Goal: Transaction & Acquisition: Purchase product/service

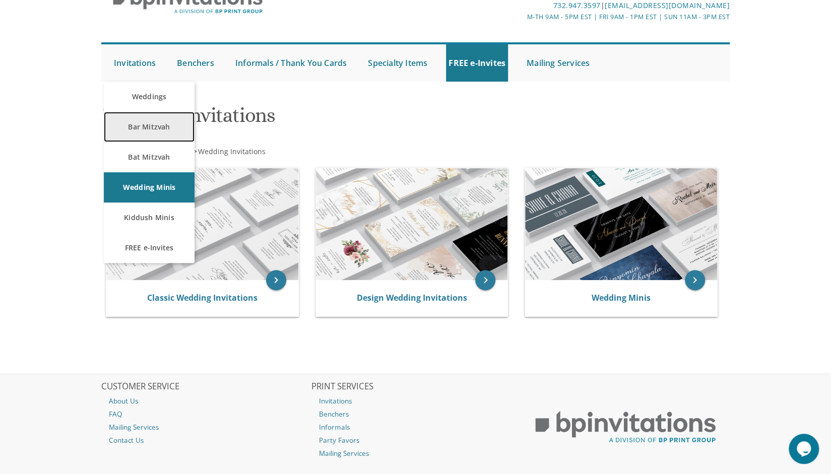
click at [151, 135] on link "Bar Mitzvah" at bounding box center [149, 127] width 91 height 30
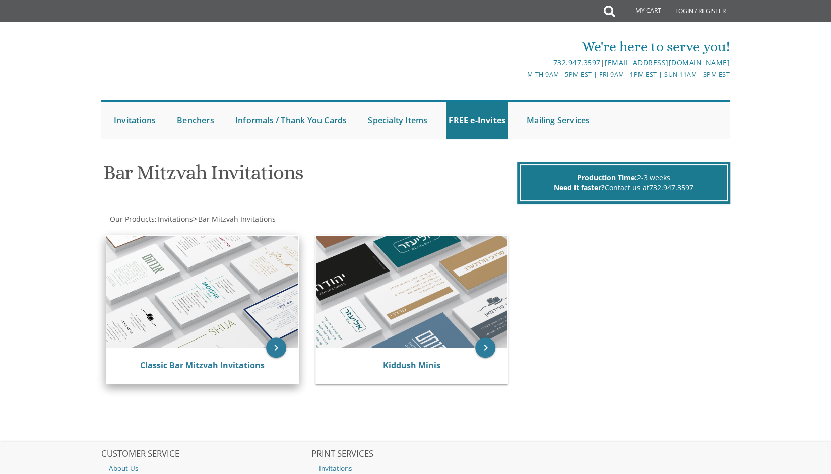
click at [164, 319] on img at bounding box center [202, 292] width 192 height 112
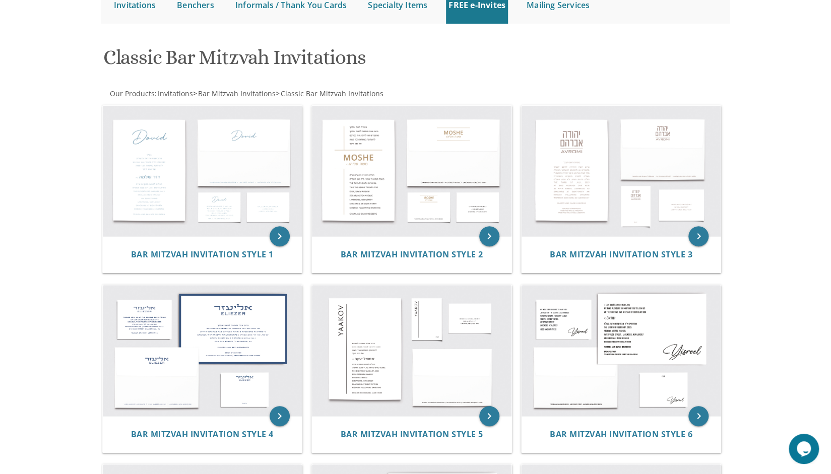
scroll to position [114, 0]
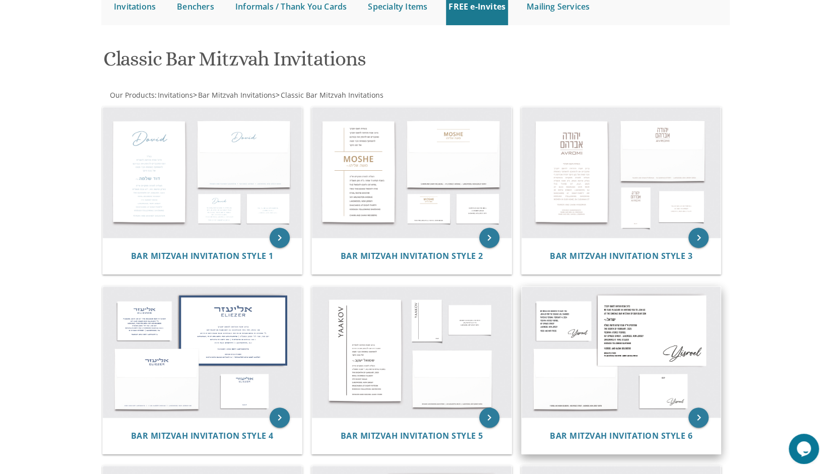
click at [653, 315] on img at bounding box center [622, 352] width 200 height 131
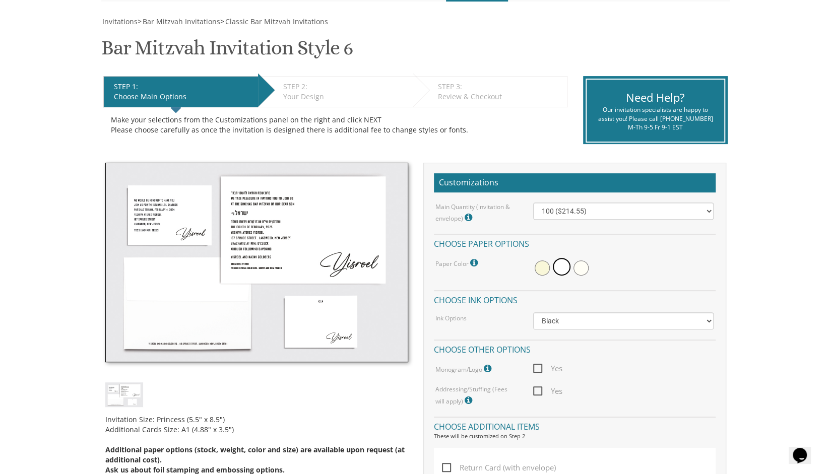
scroll to position [134, 0]
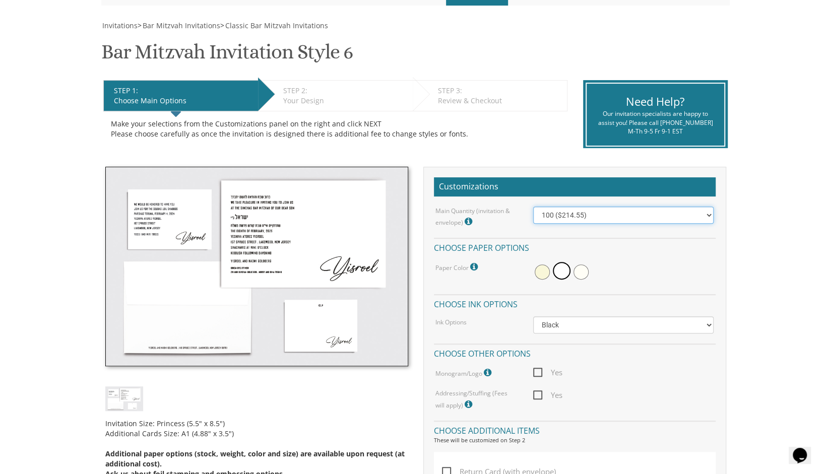
click at [709, 213] on select "100 ($214.55) 200 ($254.60) 300 ($294.25) 400 ($333.55) 500 ($373.90) 600 ($413…" at bounding box center [623, 215] width 180 height 17
click at [539, 276] on span at bounding box center [542, 272] width 15 height 15
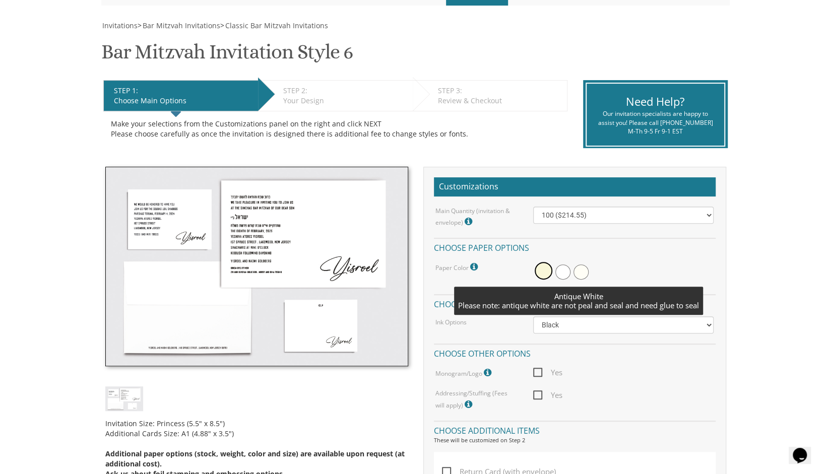
click at [586, 269] on span at bounding box center [581, 272] width 15 height 15
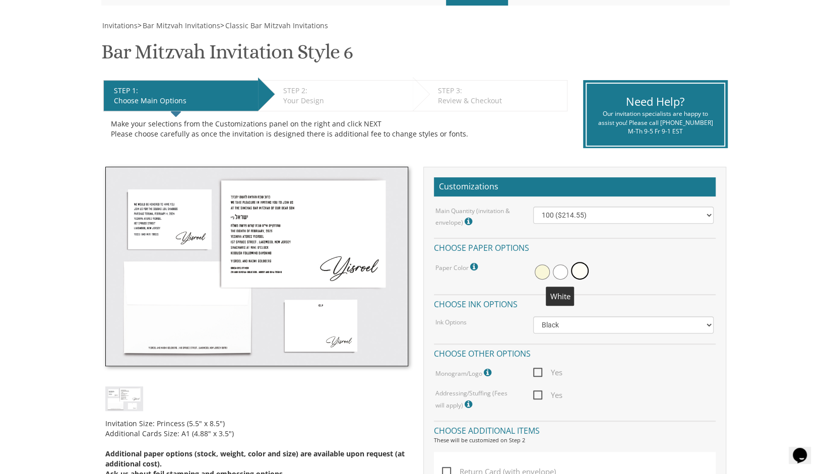
click at [561, 273] on span at bounding box center [560, 272] width 15 height 15
click at [622, 327] on select "Black Colored Ink ($65.00) Black + One Color ($100.00) Two Colors ($137.95)" at bounding box center [623, 325] width 180 height 17
click at [645, 284] on div "Main Quantity (invitation & envelope) Invitation Size: Princess (5.5" x 8.5") 1…" at bounding box center [575, 309] width 282 height 205
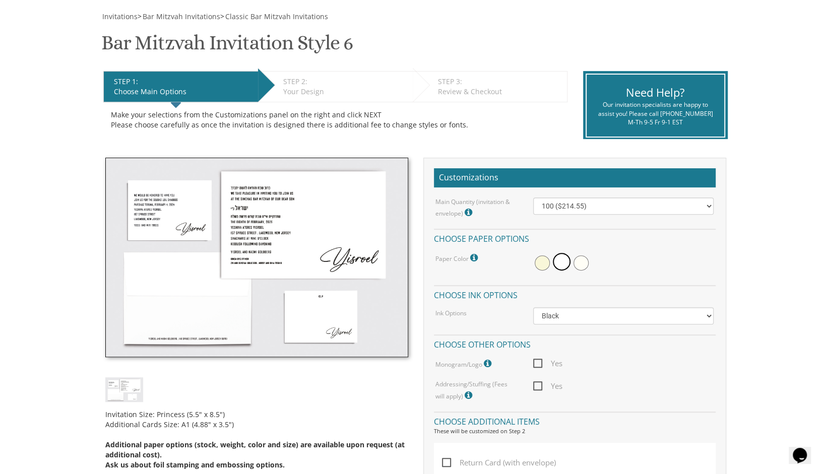
scroll to position [147, 0]
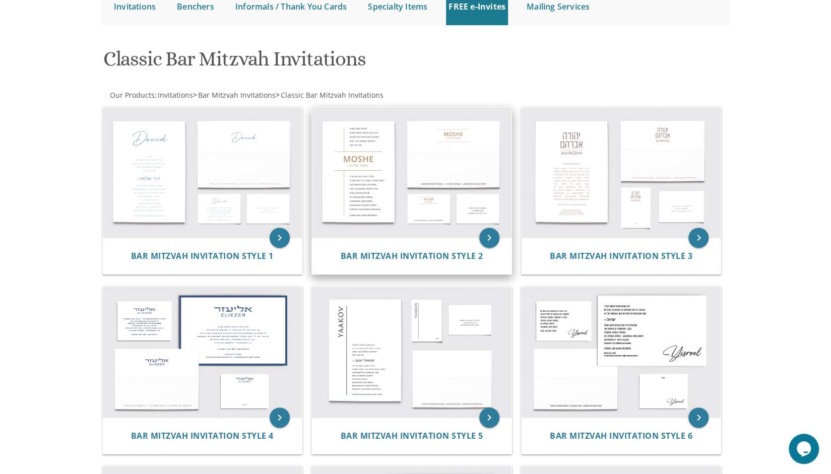
click at [381, 192] on img at bounding box center [412, 172] width 200 height 131
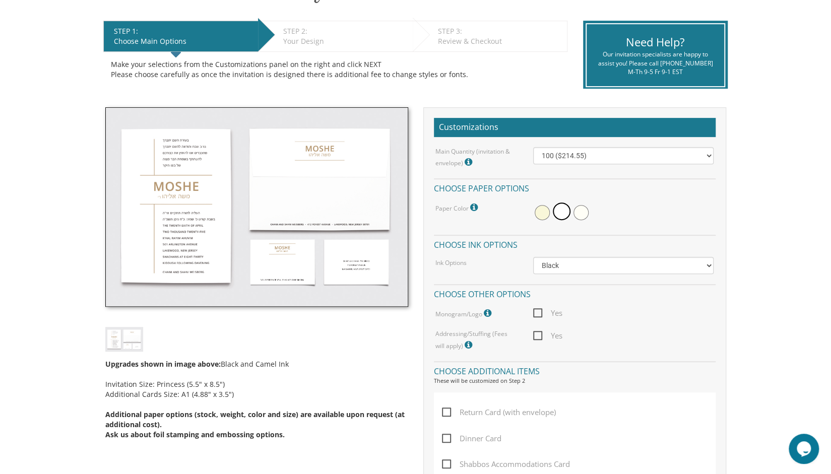
scroll to position [195, 0]
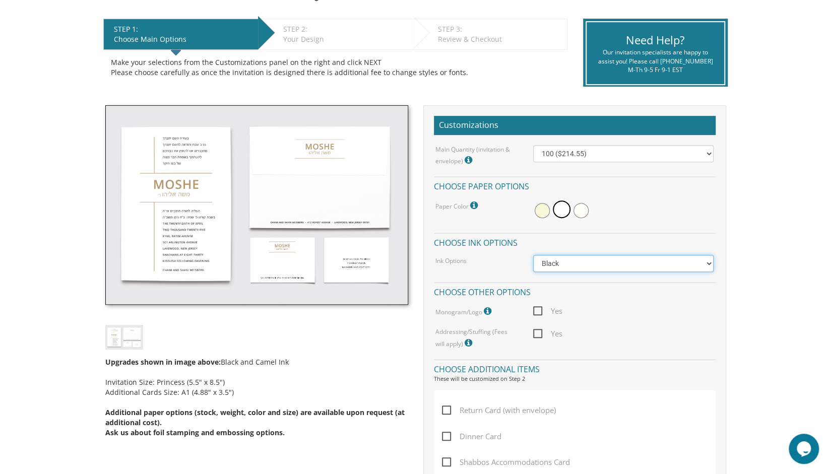
click at [709, 265] on select "Black Colored Ink ($65.00) Black + One Color ($100.00) Two Colors ($137.95)" at bounding box center [623, 263] width 180 height 17
select select "Black + One Color"
click at [533, 255] on select "Black Colored Ink ($65.00) Black + One Color ($100.00) Two Colors ($137.95)" at bounding box center [623, 263] width 180 height 17
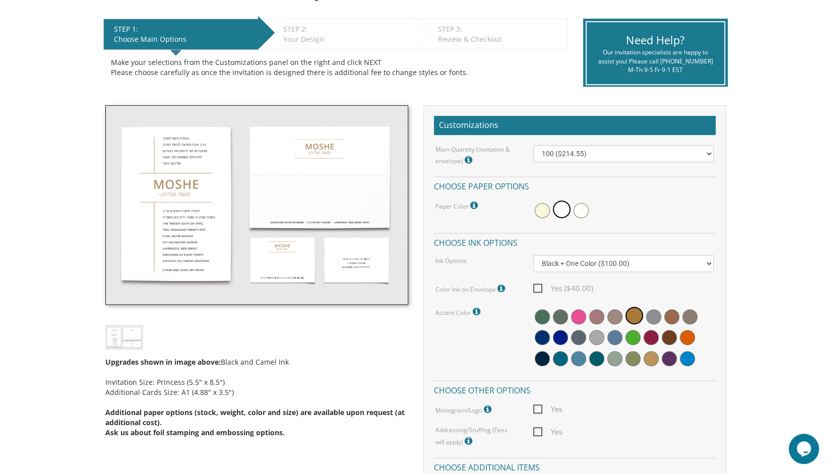
click at [541, 286] on span "Yes ($40.00)" at bounding box center [563, 288] width 60 height 13
click at [540, 286] on input "Yes ($40.00)" at bounding box center [536, 287] width 7 height 7
checkbox input "true"
drag, startPoint x: 834, startPoint y: 214, endPoint x: 620, endPoint y: 404, distance: 285.7
click at [620, 404] on div "Yes" at bounding box center [624, 409] width 196 height 13
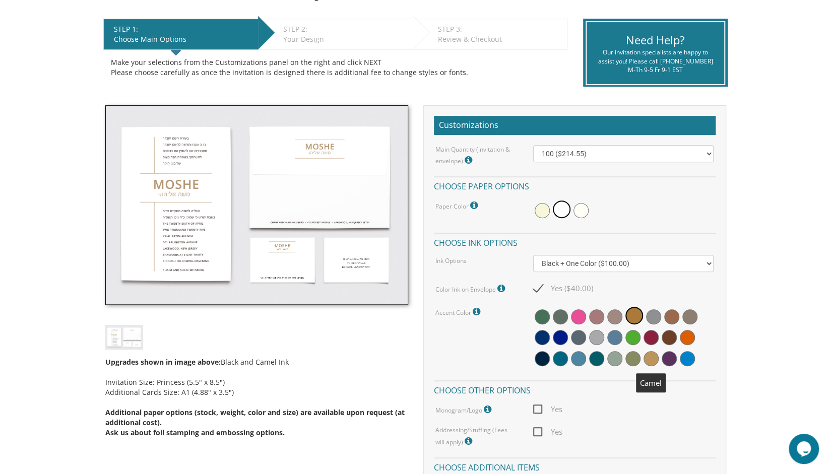
click at [652, 356] on span at bounding box center [651, 358] width 15 height 15
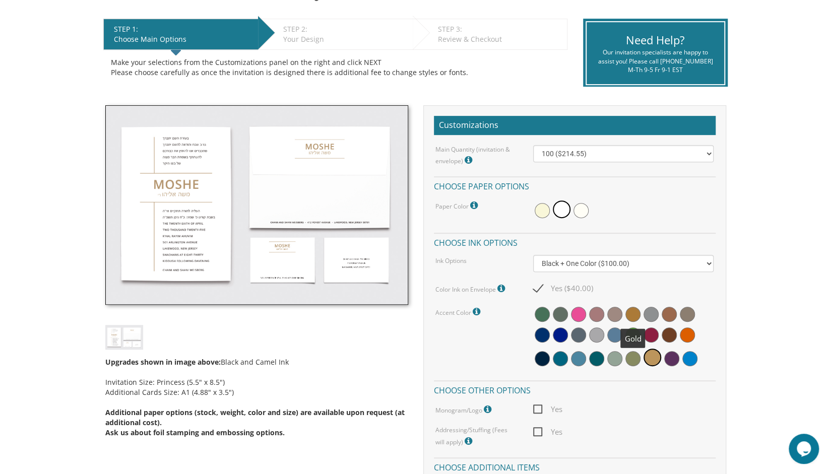
click at [628, 313] on span at bounding box center [633, 314] width 15 height 15
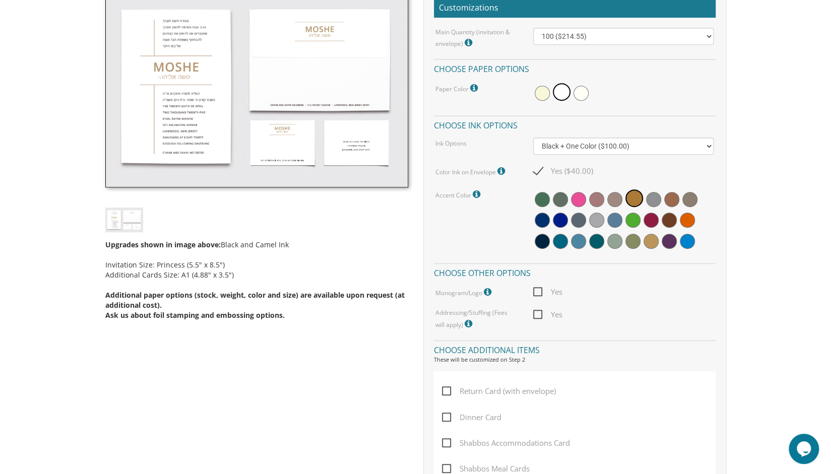
scroll to position [323, 0]
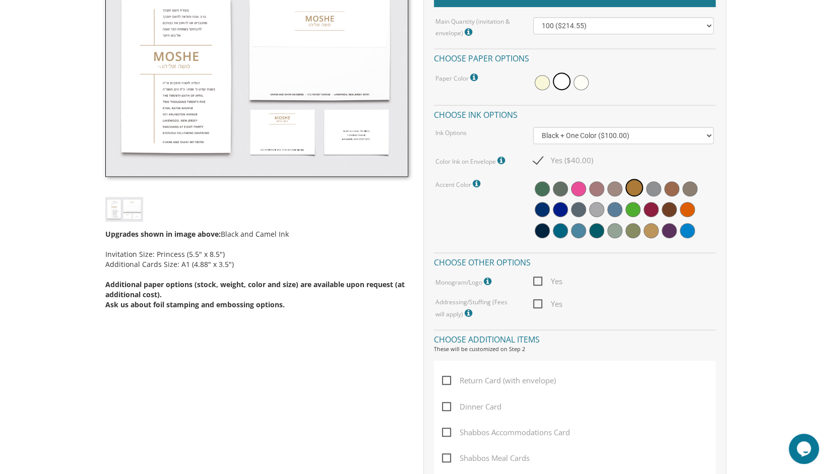
click at [537, 280] on span "Yes" at bounding box center [547, 281] width 29 height 13
click at [537, 280] on input "Yes" at bounding box center [536, 280] width 7 height 7
checkbox input "true"
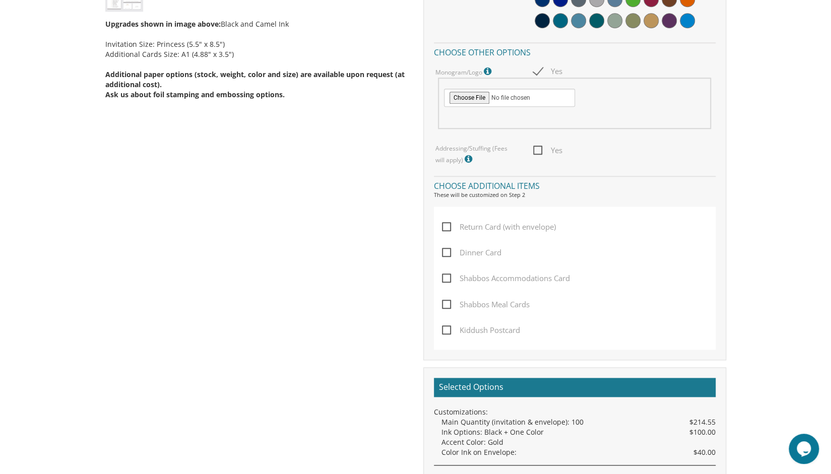
scroll to position [538, 0]
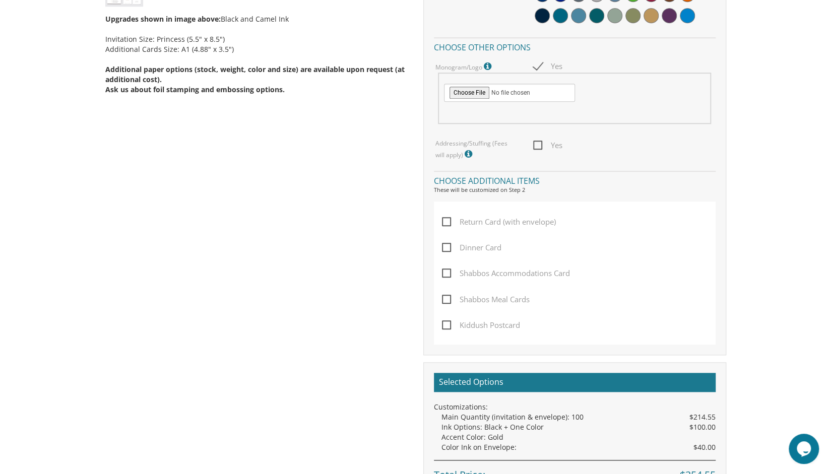
click at [455, 276] on span "Shabbos Accommodations Card" at bounding box center [506, 273] width 128 height 13
click at [449, 276] on input "Shabbos Accommodations Card" at bounding box center [445, 272] width 7 height 7
checkbox input "true"
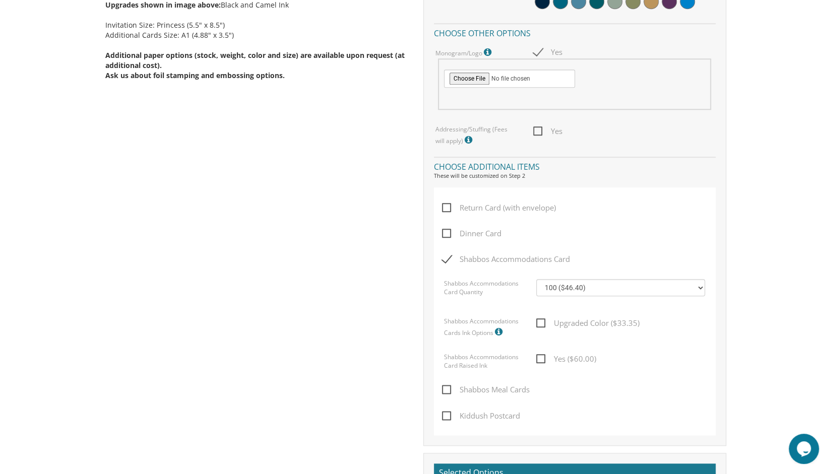
scroll to position [553, 0]
click at [449, 422] on label "Kiddush Postcard" at bounding box center [483, 423] width 83 height 26
click at [449, 418] on input "Kiddush Postcard" at bounding box center [445, 415] width 7 height 7
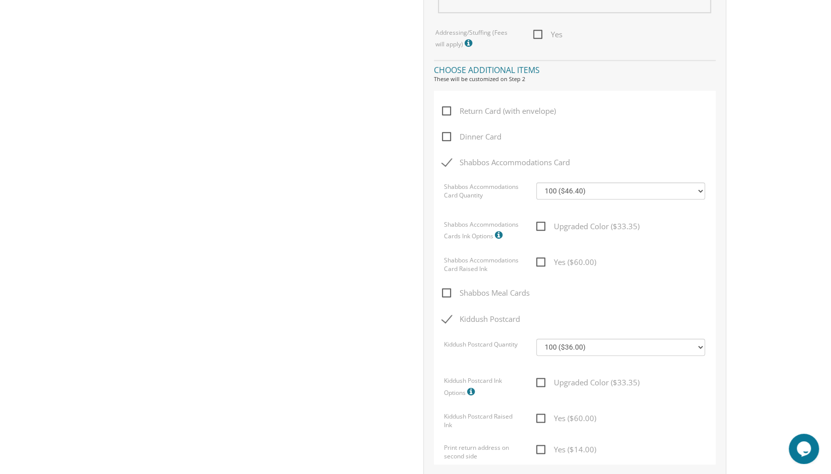
scroll to position [648, 0]
click at [443, 325] on span "Kiddush Postcard" at bounding box center [481, 320] width 78 height 13
click at [443, 323] on input "Kiddush Postcard" at bounding box center [445, 319] width 7 height 7
checkbox input "false"
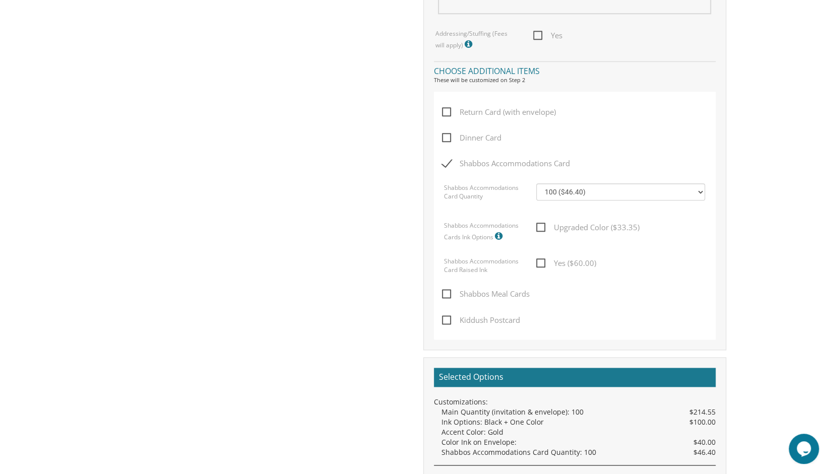
click at [448, 136] on span "Dinner Card" at bounding box center [471, 138] width 59 height 13
click at [448, 136] on input "Dinner Card" at bounding box center [445, 137] width 7 height 7
checkbox input "true"
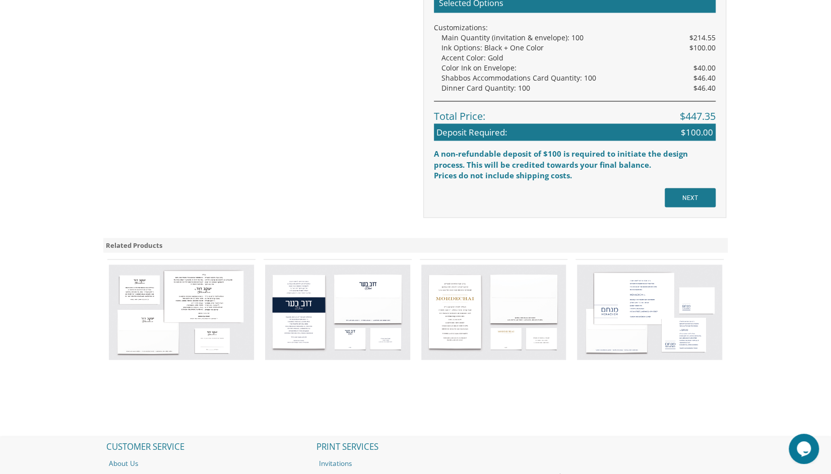
scroll to position [1128, 0]
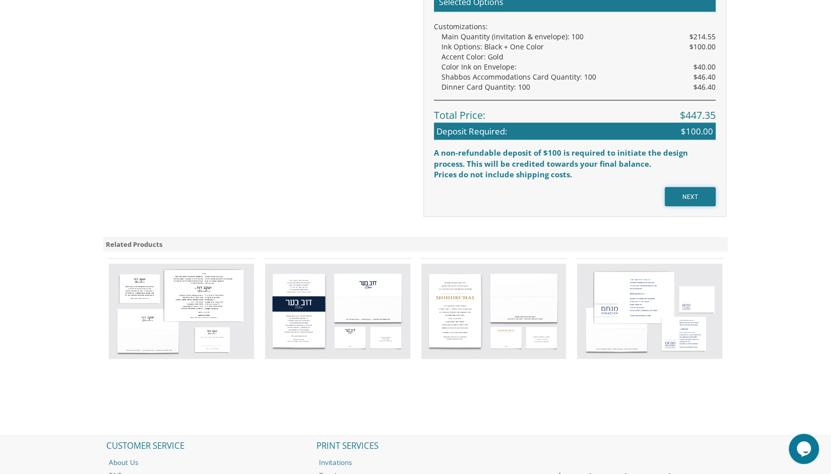
click at [690, 195] on input "NEXT" at bounding box center [690, 196] width 51 height 19
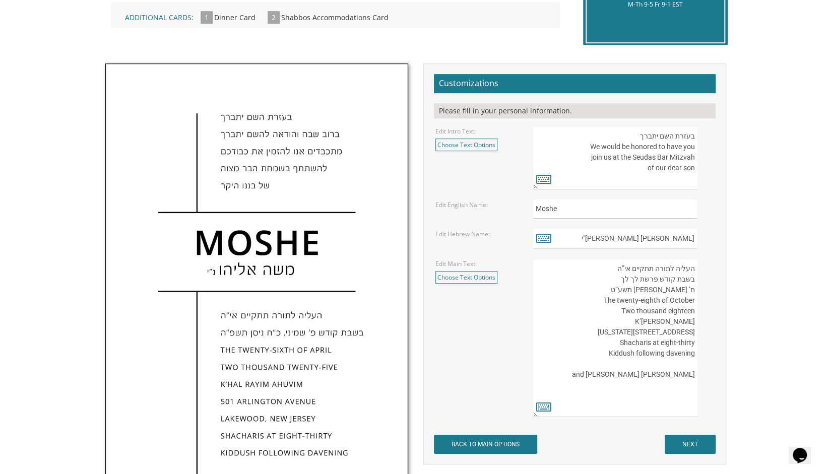
scroll to position [283, 0]
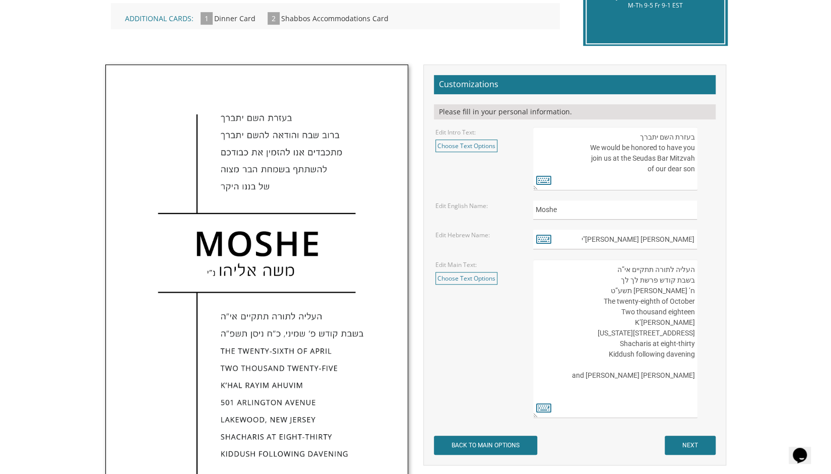
click at [689, 173] on textarea "בעזרת השם יתברך We would be honored to have you join us at the Seudas Bar Mitzv…" at bounding box center [615, 159] width 164 height 64
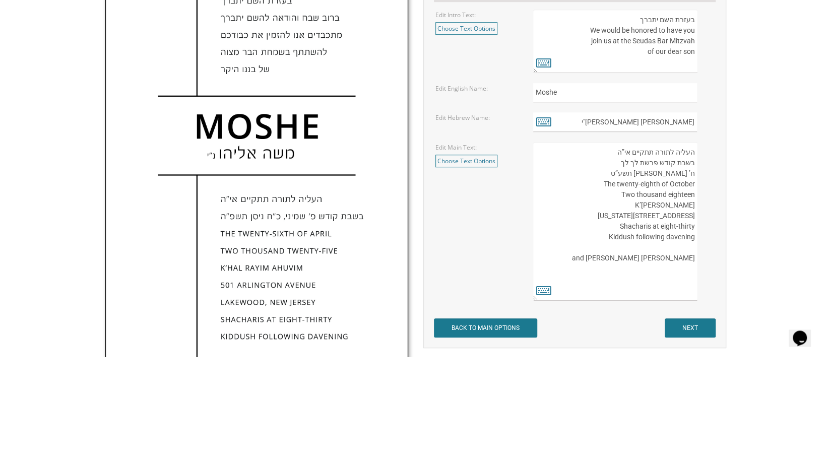
click at [663, 169] on textarea "בעזרת השם יתברך We would be honored to have you join us at the Seudas Bar Mitzv…" at bounding box center [615, 159] width 164 height 64
click at [672, 161] on textarea "בעזרת השם יתברך We would be honored to have you join us at the Seudas Bar Mitzv…" at bounding box center [615, 159] width 164 height 64
click at [594, 151] on textarea "בעזרת השם יתברך We would be honored to have you join us at the Seudas Bar Mitzv…" at bounding box center [615, 159] width 164 height 64
click at [594, 150] on textarea "בעזרת השם יתברך We would be honored to have you join us at the Seudas Bar Mitzv…" at bounding box center [615, 159] width 164 height 64
click at [596, 151] on textarea "בעזרת השם יתברך We would be honored to have you join us at the Seudas Bar Mitzv…" at bounding box center [615, 159] width 164 height 64
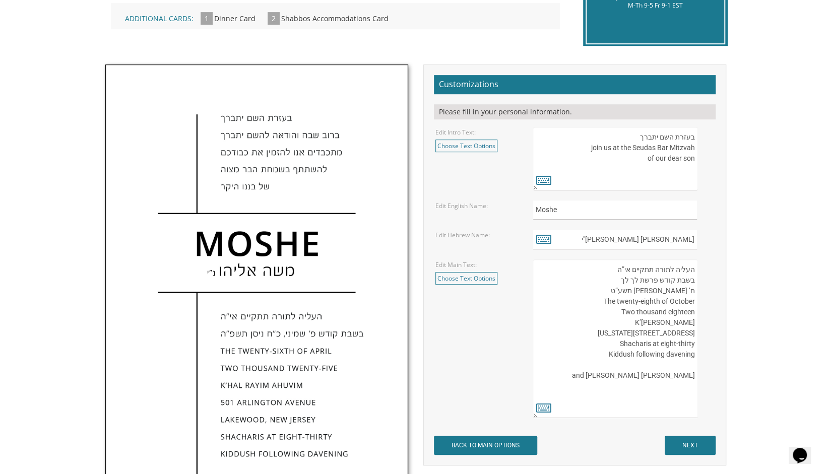
click at [694, 157] on textarea "בעזרת השם יתברך We would be honored to have you join us at the Seudas Bar Mitzv…" at bounding box center [615, 159] width 164 height 64
click at [472, 149] on link "Choose Text Options" at bounding box center [467, 146] width 62 height 13
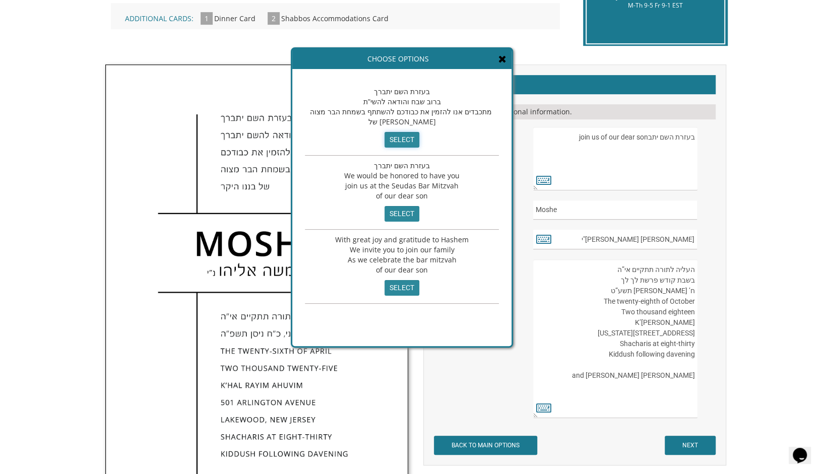
click at [393, 142] on input "select" at bounding box center [402, 140] width 35 height 16
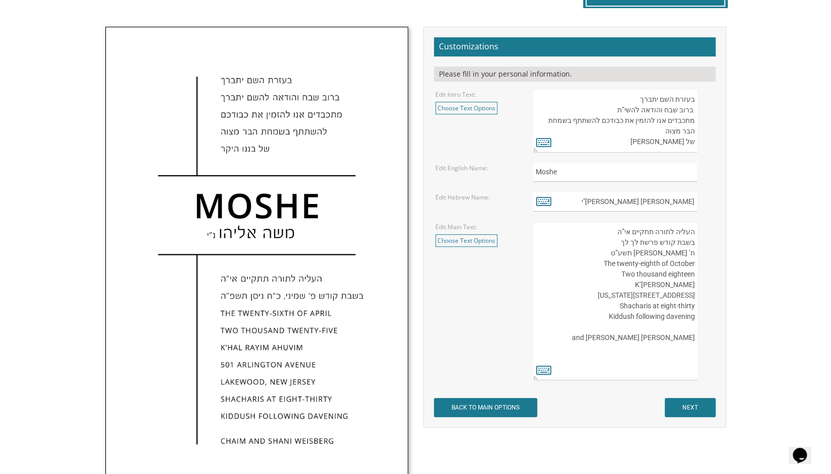
scroll to position [325, 0]
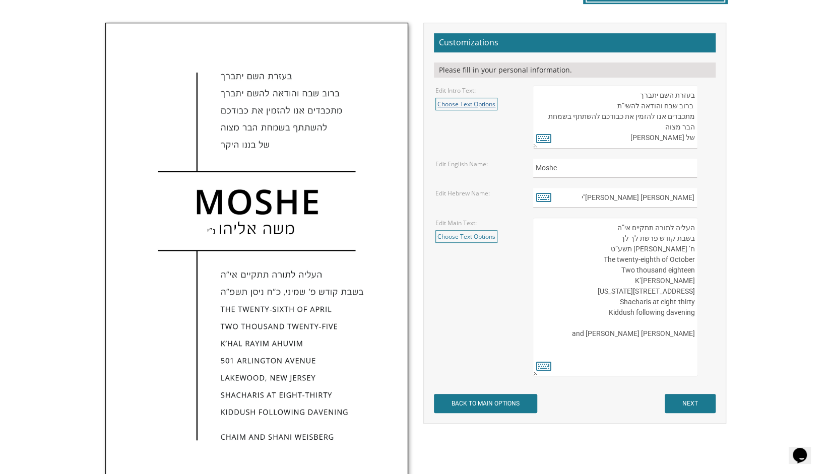
click at [462, 100] on link "Choose Text Options" at bounding box center [467, 104] width 62 height 13
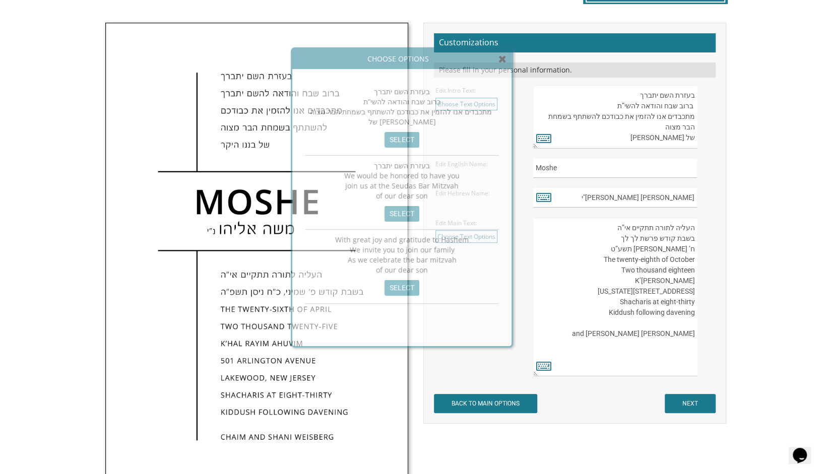
click at [22, 322] on body "My Cart {{shoppingcart.totalQuantityDisplay}} Total: {{shoppingcart.subtotal}} …" at bounding box center [415, 282] width 831 height 1215
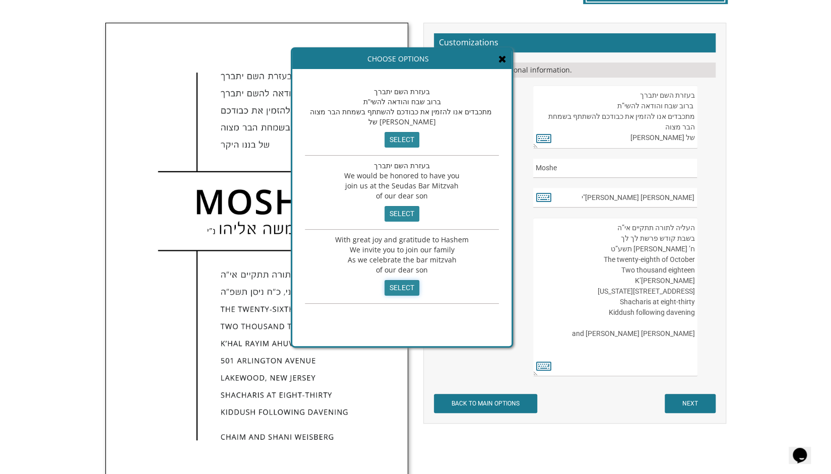
click at [393, 283] on input "select" at bounding box center [402, 288] width 35 height 16
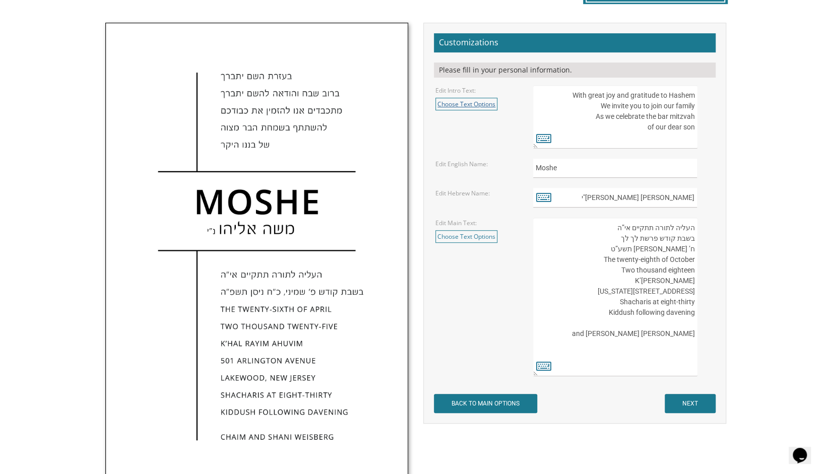
click at [455, 103] on link "Choose Text Options" at bounding box center [467, 104] width 62 height 13
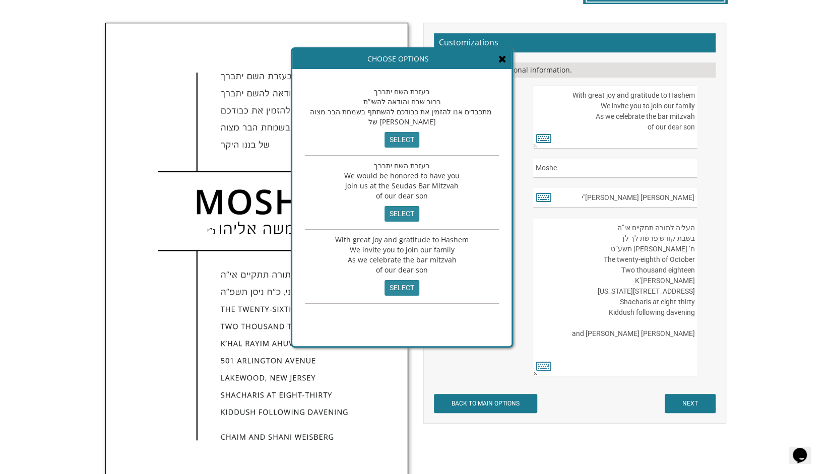
click at [400, 94] on span "בעזרת השם יתברך ברוב שבח והודאה להשי”ת מתכבדים אנו להזמין את כבודכם להשתתף בשמח…" at bounding box center [402, 107] width 184 height 40
click at [402, 137] on input "select" at bounding box center [402, 140] width 35 height 16
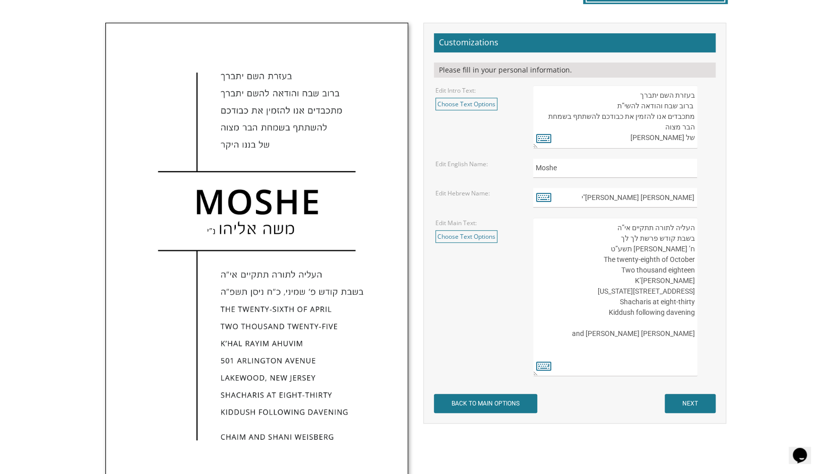
drag, startPoint x: 695, startPoint y: 91, endPoint x: 639, endPoint y: 83, distance: 56.5
click at [639, 83] on form "Customizations Please fill in your personal information. Edit Intro Text: Choos…" at bounding box center [575, 223] width 282 height 380
click at [482, 100] on link "Choose Text Options" at bounding box center [467, 104] width 62 height 13
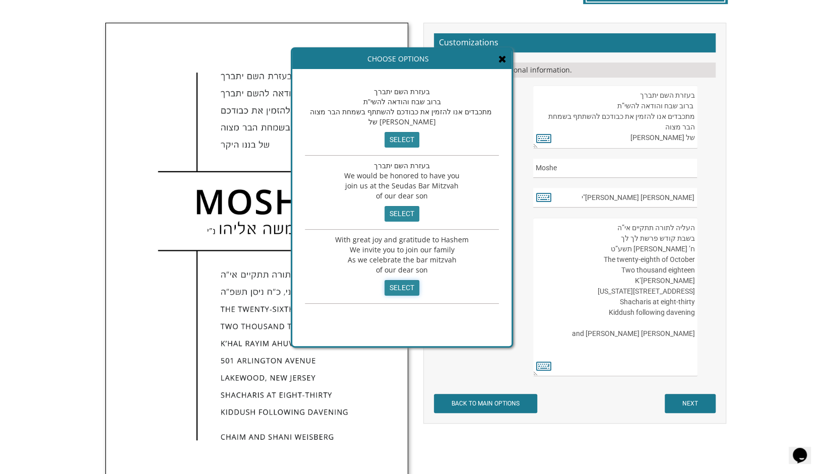
click at [397, 282] on input "select" at bounding box center [402, 288] width 35 height 16
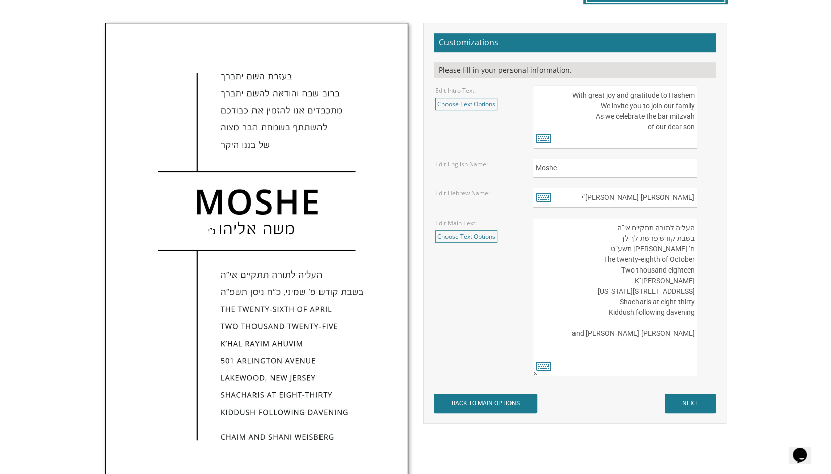
click at [574, 94] on textarea "בעזרת השם יתברך We would be honored to have you join us at the Seudas Bar Mitzv…" at bounding box center [615, 117] width 164 height 64
paste textarea "בעזרת השם יתברך"
click at [695, 106] on textarea "בעזרת השם יתברך We would be honored to have you join us at the Seudas Bar Mitzv…" at bounding box center [615, 117] width 164 height 64
click at [467, 107] on link "Choose Text Options" at bounding box center [467, 104] width 62 height 13
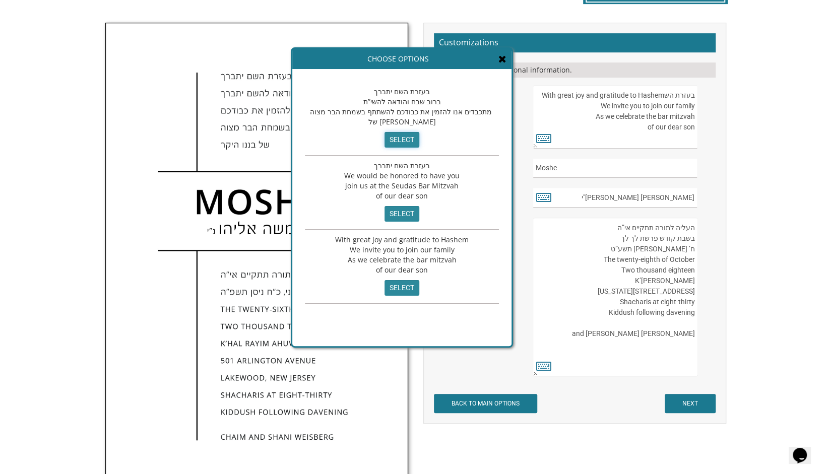
click at [400, 143] on input "select" at bounding box center [402, 140] width 35 height 16
type textarea "בעזרת השם יתברך ברוב שבח והודאה להשי”ת מתכבדים אנו להזמין את כבודכם להשתתף בשמח…"
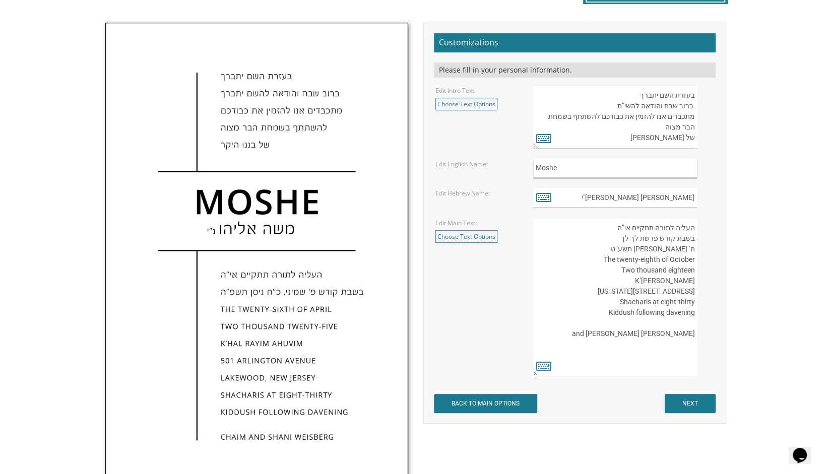
click at [646, 172] on input "Moshe" at bounding box center [615, 169] width 164 height 20
type input "M"
click at [670, 125] on textarea "בעזרת השם יתברך We would be honored to have you join us at the Seudas Bar Mitzv…" at bounding box center [615, 117] width 164 height 64
click at [561, 175] on input "text" at bounding box center [615, 169] width 164 height 20
type input "Yehuda"
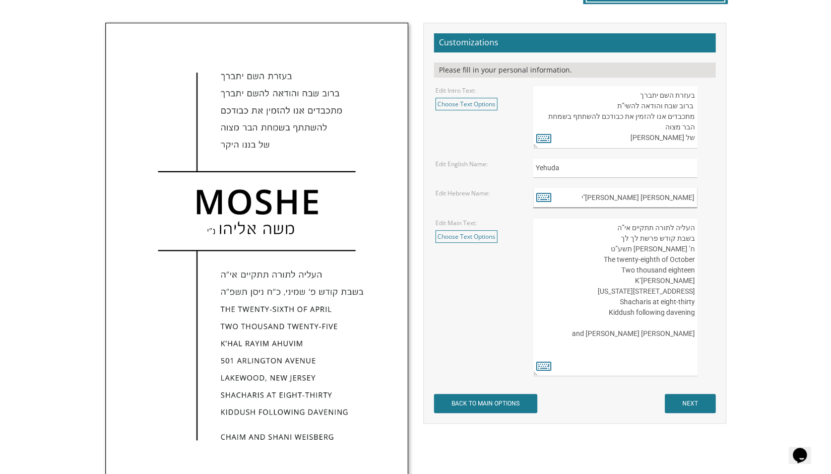
click at [696, 198] on input "משה אליהו נ"י" at bounding box center [615, 198] width 164 height 20
click at [547, 196] on icon at bounding box center [543, 197] width 15 height 14
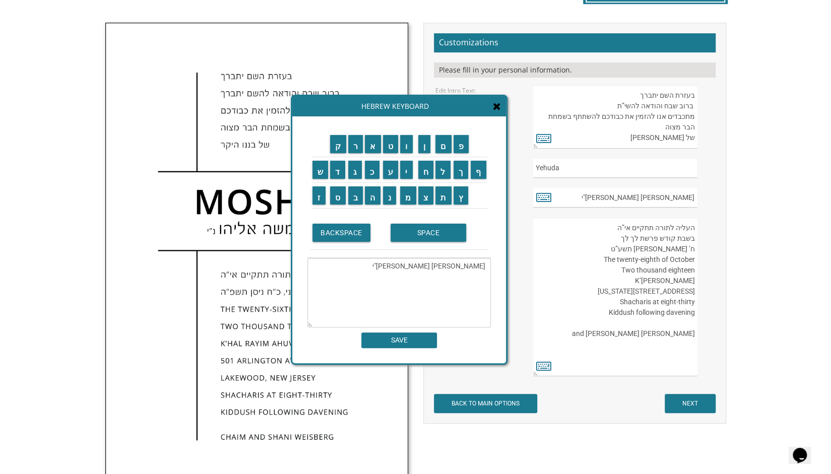
click at [489, 269] on textarea "משה אליהו נ"י" at bounding box center [400, 293] width 184 height 70
click at [406, 175] on input "י" at bounding box center [406, 170] width 13 height 18
click at [373, 197] on input "ה" at bounding box center [373, 196] width 16 height 18
click at [406, 143] on input "ו" at bounding box center [406, 144] width 13 height 18
click at [336, 178] on input "ד" at bounding box center [337, 170] width 15 height 18
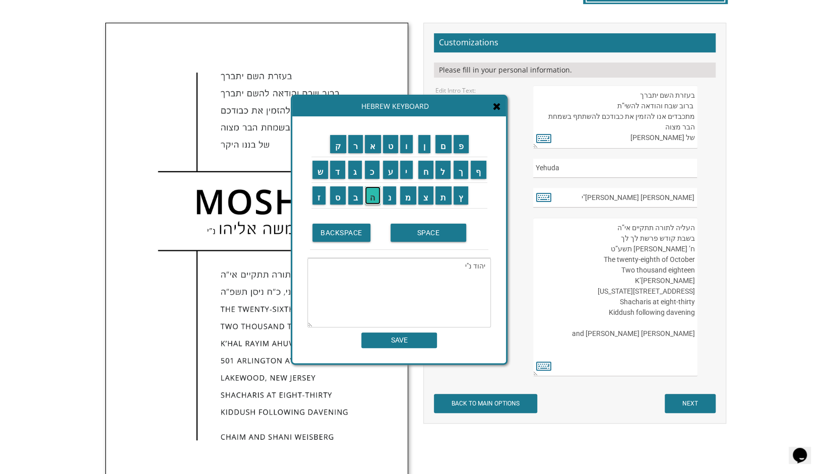
click at [370, 198] on input "ה" at bounding box center [373, 196] width 16 height 18
click at [401, 233] on input "SPACE" at bounding box center [429, 233] width 76 height 18
click at [407, 193] on input "מ" at bounding box center [408, 196] width 16 height 18
click at [373, 146] on input "א" at bounding box center [373, 144] width 16 height 18
click at [405, 175] on input "י" at bounding box center [406, 170] width 13 height 18
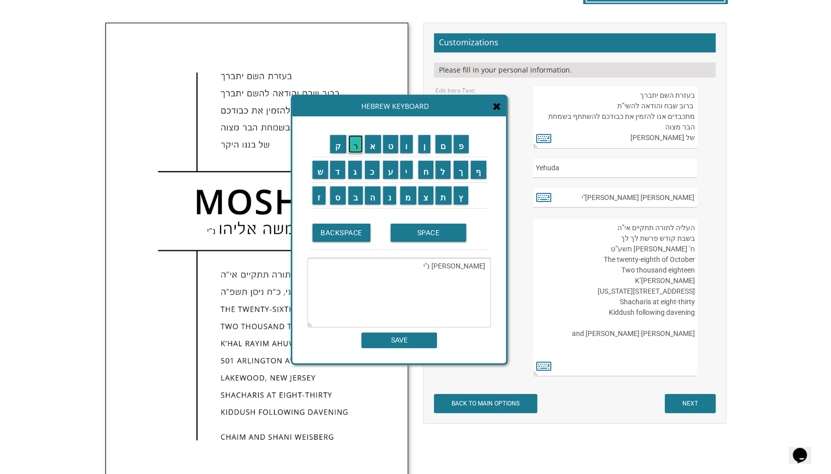
click at [350, 141] on input "ר" at bounding box center [355, 144] width 15 height 18
type textarea "יהודה מאיר נ"י"
click at [409, 347] on input "SAVE" at bounding box center [399, 341] width 76 height 16
type input "יהודה מאיר נ"י"
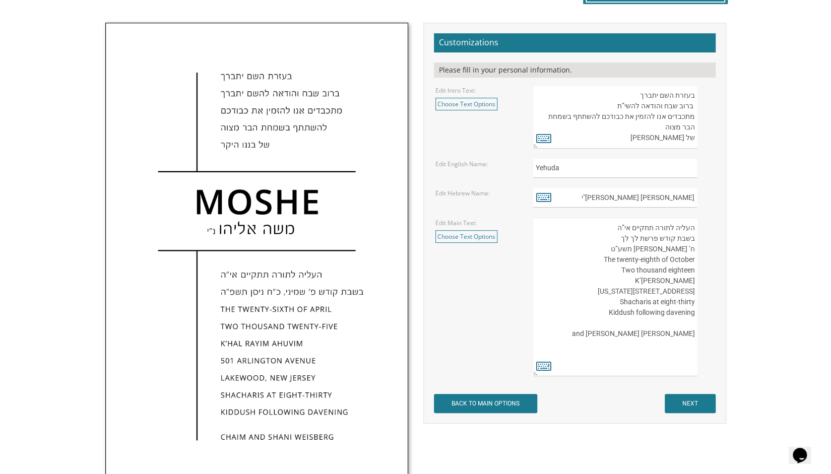
click at [635, 236] on textarea "העליה לתורה תתקיים אי”ה בשבת קודש פרשת לך לך ח’ חשון תשע”ט The twenty-eighth of…" at bounding box center [615, 297] width 164 height 159
type textarea "העליה לתורה תתקיים אי”ה בשבת קודש פרשת ח’ חשון תשע”ט The twenty-eighth of Octob…"
click at [549, 367] on icon at bounding box center [543, 366] width 15 height 14
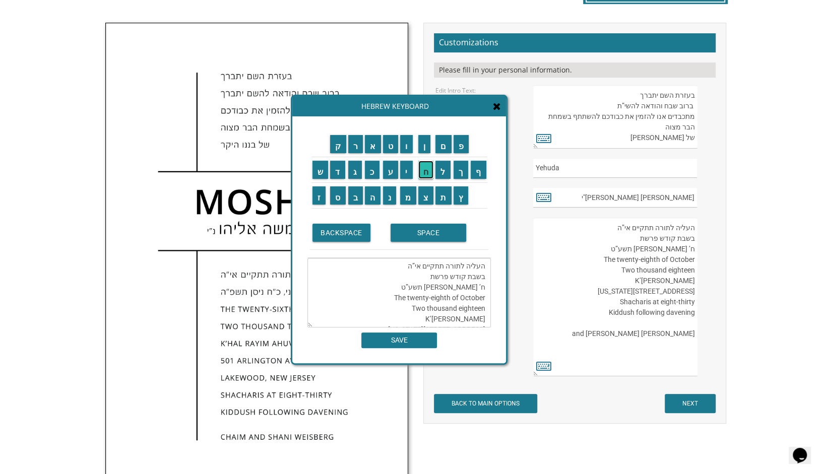
click at [425, 178] on input "ח" at bounding box center [426, 170] width 16 height 18
click at [406, 164] on input "י" at bounding box center [406, 170] width 13 height 18
click at [320, 169] on input "ש" at bounding box center [321, 170] width 16 height 18
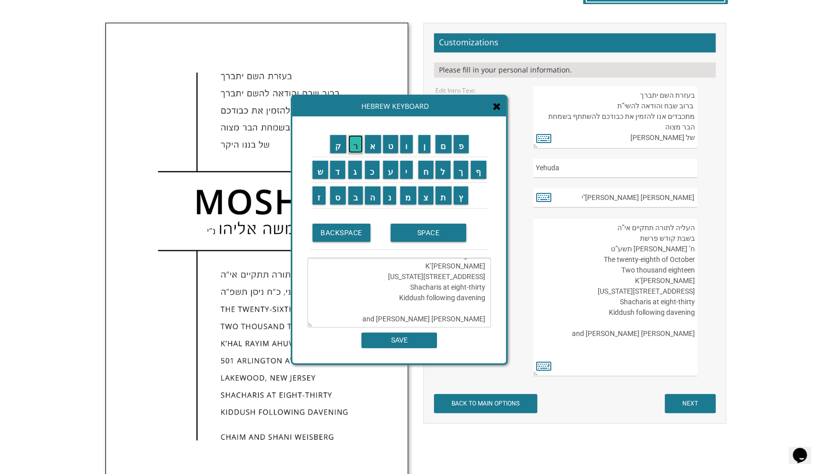
click at [359, 144] on input "ר" at bounding box center [355, 144] width 15 height 18
click at [375, 193] on input "ה" at bounding box center [373, 196] width 16 height 18
click at [478, 319] on textarea "העליה לתורה תתקיים אי”ה בשבת קודש פרשת ח’ חשון תשע”ט The twenty-eighth of Octob…" at bounding box center [400, 293] width 184 height 70
drag, startPoint x: 462, startPoint y: 318, endPoint x: 484, endPoint y: 317, distance: 21.7
click at [484, 317] on textarea "העליה לתורה תתקיים אי”ה בשבת קודש פרשת ח’ חשון תשע”ט The twenty-eighth of Octob…" at bounding box center [400, 293] width 184 height 70
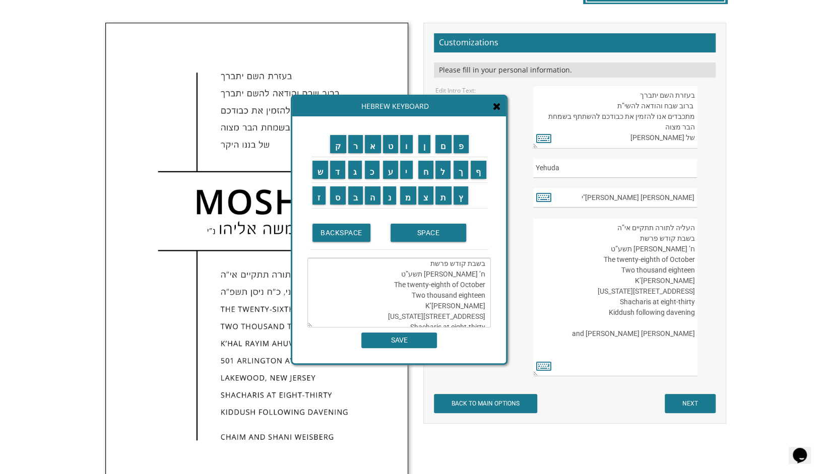
scroll to position [3, 0]
paste textarea "חיי שרה"
click at [483, 283] on textarea "העליה לתורה תתקיים אי”ה בשבת קודש פרשת חיי שרה ח’ חשון תשע”ט The twenty-eighth …" at bounding box center [400, 293] width 184 height 70
click at [370, 173] on input "כ" at bounding box center [372, 170] width 15 height 18
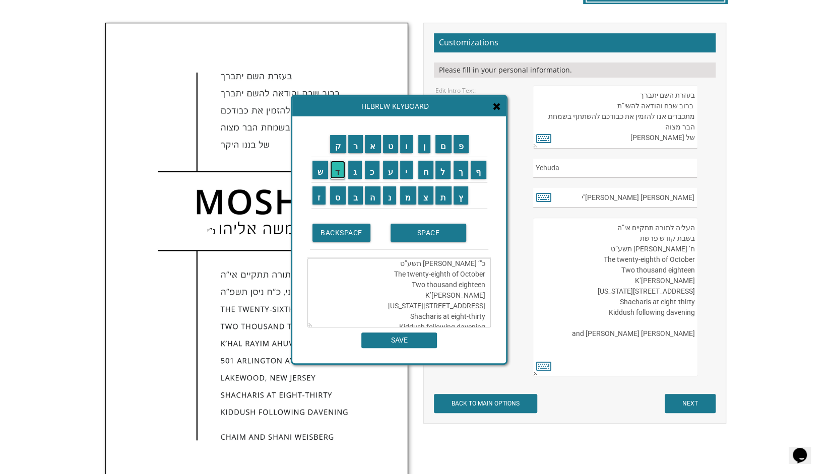
click at [338, 168] on input "ד" at bounding box center [337, 170] width 15 height 18
click at [476, 264] on textarea "העליה לתורה תתקיים אי”ה בשבת קודש פרשת חיי שרה כ"ד’ חשון תשע”ט The twenty-eight…" at bounding box center [400, 293] width 184 height 70
click at [448, 284] on textarea "העליה לתורה תתקיים אי”ה בשבת קודש פרשת חיי שרה כ"ד’ חשון תשע”ט The twenty-eight…" at bounding box center [400, 293] width 184 height 70
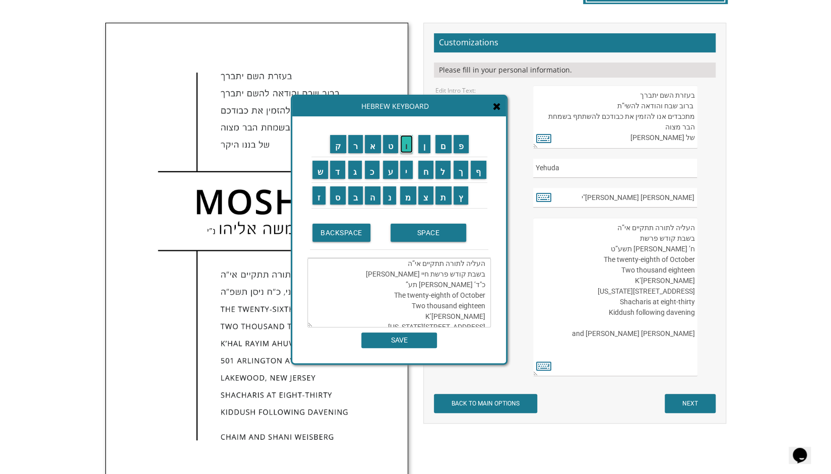
click at [407, 148] on input "ו" at bounding box center [406, 144] width 13 height 18
click at [316, 171] on input "ש" at bounding box center [321, 170] width 16 height 18
click at [464, 141] on input "פ" at bounding box center [462, 144] width 16 height 18
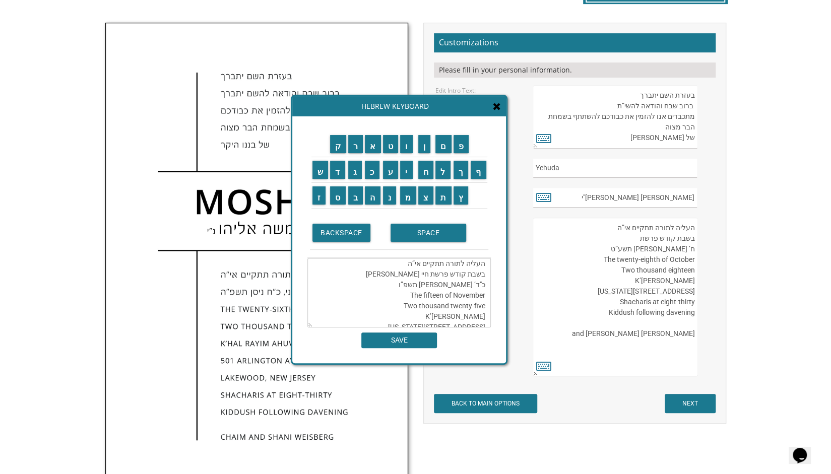
drag, startPoint x: 484, startPoint y: 316, endPoint x: 424, endPoint y: 314, distance: 60.5
click at [424, 314] on textarea "העליה לתורה תתקיים אי”ה בשבת קודש פרשת חיי שרה כ"ד’ חשון תשפ”ו The fifteen of N…" at bounding box center [400, 293] width 184 height 70
click at [456, 313] on textarea "העליה לתורה תתקיים אי”ה בשבת קודש פרשת חיי שרה כ"ד’ חשון תשפ”ו The fifteen of N…" at bounding box center [400, 293] width 184 height 70
click at [481, 314] on textarea "העליה לתורה תתקיים אי”ה בשבת קודש פרשת חיי שרה כ"ד’ חשון תשפ”ו The fifteen of N…" at bounding box center [400, 293] width 184 height 70
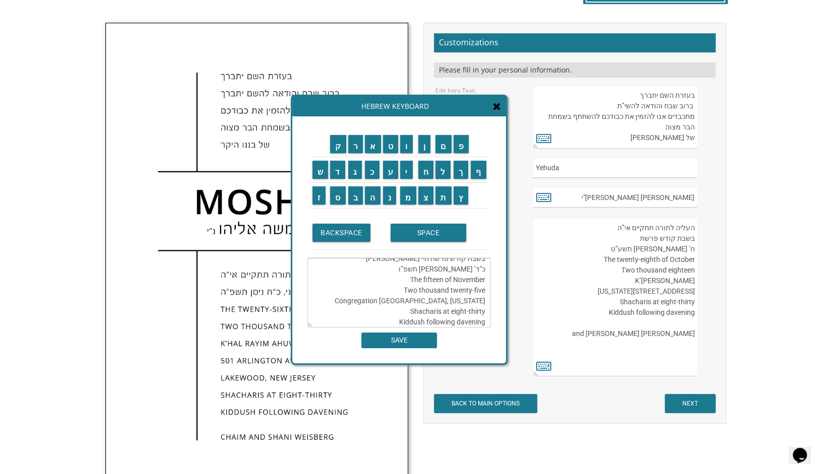
click at [428, 312] on textarea "העליה לתורה תתקיים אי”ה בשבת קודש פרשת חיי שרה כ"ד’ חשון תשפ”ו The fifteen of N…" at bounding box center [400, 293] width 184 height 70
click at [485, 301] on textarea "העליה לתורה תתקיים אי”ה בשבת קודש פרשת חיי שרה כ"ד’ חשון תשפ”ו The fifteen of N…" at bounding box center [400, 293] width 184 height 70
click at [480, 308] on textarea "העליה לתורה תתקיים אי”ה בשבת קודש פרשת חיי שרה כ"ד’ חשון תשפ”ו The fifteen of N…" at bounding box center [400, 293] width 184 height 70
click at [484, 310] on textarea "העליה לתורה תתקיים אי”ה בשבת קודש פרשת חיי שרה כ"ד’ חשון תשפ”ו The fifteen of N…" at bounding box center [400, 293] width 184 height 70
click at [483, 312] on textarea "העליה לתורה תתקיים אי”ה בשבת קודש פרשת חיי שרה כ"ד’ חשון תשפ”ו The fifteen of N…" at bounding box center [400, 293] width 184 height 70
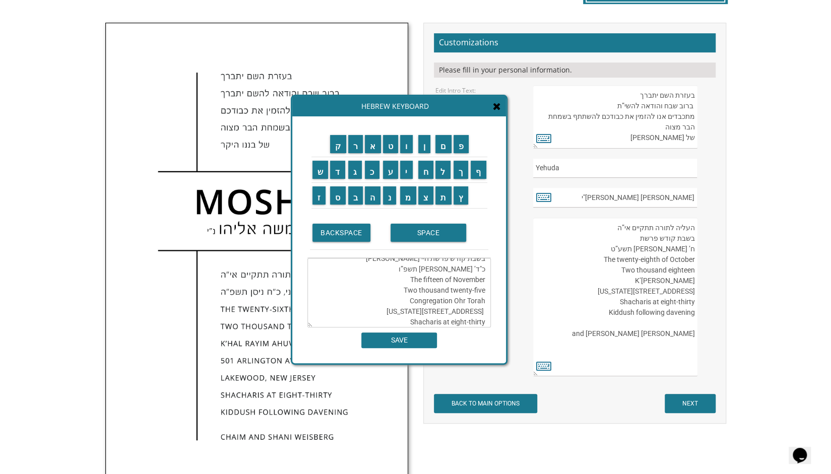
click at [429, 310] on textarea "העליה לתורה תתקיים אי”ה בשבת קודש פרשת חיי שרה כ"ד’ חשון תשפ”ו The fifteen of N…" at bounding box center [400, 293] width 184 height 70
click at [486, 312] on textarea "העליה לתורה תתקיים אי”ה בשבת קודש פרשת חיי שרה כ"ד’ חשון תשפ”ו The fifteen of N…" at bounding box center [400, 293] width 184 height 70
click at [432, 299] on textarea "העליה לתורה תתקיים אי”ה בשבת קודש פרשת חיי שרה כ"ד’ חשון תשפ”ו The fifteen of N…" at bounding box center [400, 293] width 184 height 70
click at [421, 299] on textarea "העליה לתורה תתקיים אי”ה בשבת קודש פרשת חיי שרה כ"ד’ חשון תשפ”ו The fifteen of N…" at bounding box center [400, 293] width 184 height 70
click at [485, 311] on textarea "העליה לתורה תתקיים אי”ה בשבת קודש פרשת חיי שרה כ"ד’ חשון תשפ”ו The fifteen of N…" at bounding box center [400, 293] width 184 height 70
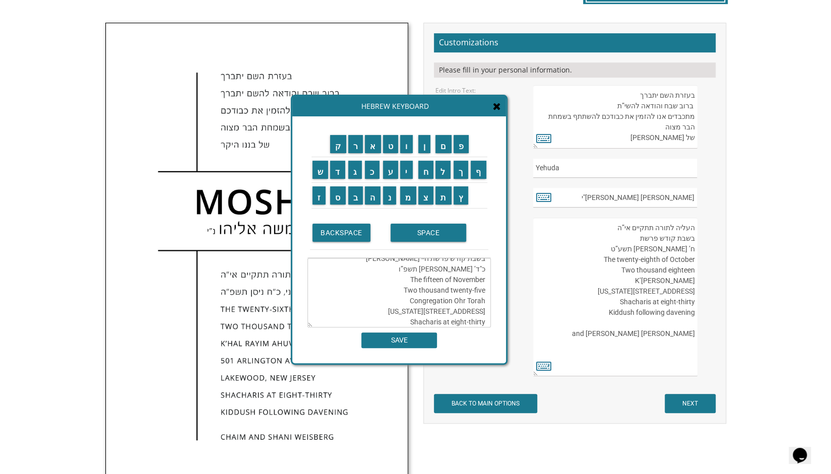
click at [485, 311] on textarea "העליה לתורה תתקיים אי”ה בשבת קודש פרשת חיי שרה כ"ד’ חשון תשפ”ו The fifteen of N…" at bounding box center [400, 293] width 184 height 70
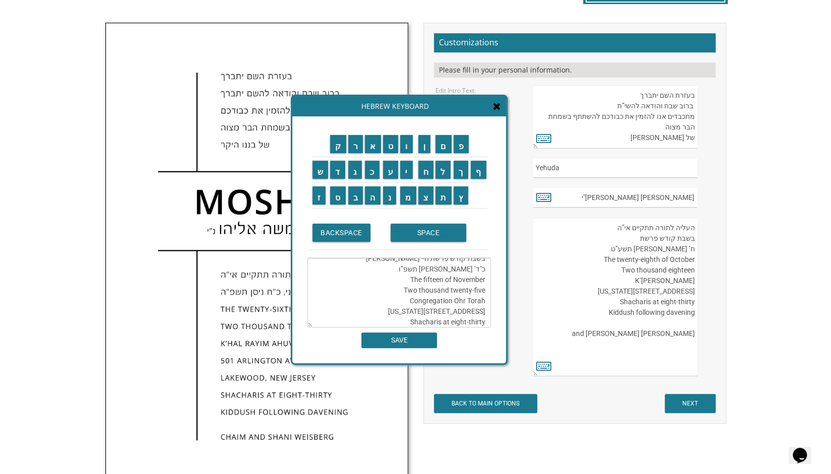
click at [485, 311] on textarea "העליה לתורה תתקיים אי”ה בשבת קודש פרשת חיי שרה כ"ד’ חשון תשפ”ו The fifteen of N…" at bounding box center [400, 293] width 184 height 70
click at [416, 312] on textarea "העליה לתורה תתקיים אי”ה בשבת קודש פרשת חיי שרה כ"ד’ חשון תשפ”ו The fifteen of N…" at bounding box center [400, 293] width 184 height 70
drag, startPoint x: 481, startPoint y: 312, endPoint x: 422, endPoint y: 299, distance: 59.9
click at [422, 299] on textarea "העליה לתורה תתקיים אי”ה בשבת קודש פרשת חיי שרה כ"ד’ חשון תשפ”ו The fifteen of N…" at bounding box center [400, 293] width 184 height 70
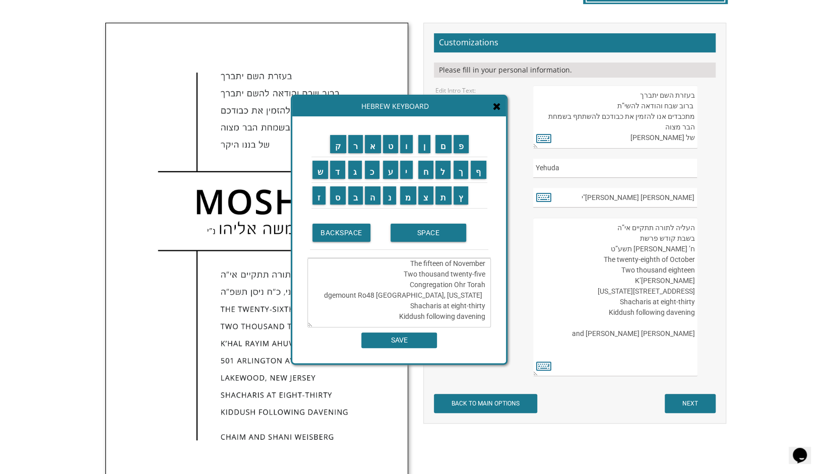
drag, startPoint x: 481, startPoint y: 294, endPoint x: 430, endPoint y: 295, distance: 50.9
click at [430, 295] on textarea "העליה לתורה תתקיים אי”ה בשבת קודש פרשת חיי שרה כ"ד’ חשון תשפ”ו The fifteen of N…" at bounding box center [400, 293] width 184 height 70
click at [474, 306] on textarea "העליה לתורה תתקיים אי”ה בשבת קודש פרשת חיי שרה כ"ד’ חשון תשפ”ו The fifteen of N…" at bounding box center [400, 293] width 184 height 70
click at [438, 304] on textarea "העליה לתורה תתקיים אי”ה בשבת קודש פרשת חיי שרה כ"ד’ חשון תשפ”ו The fifteen of N…" at bounding box center [400, 293] width 184 height 70
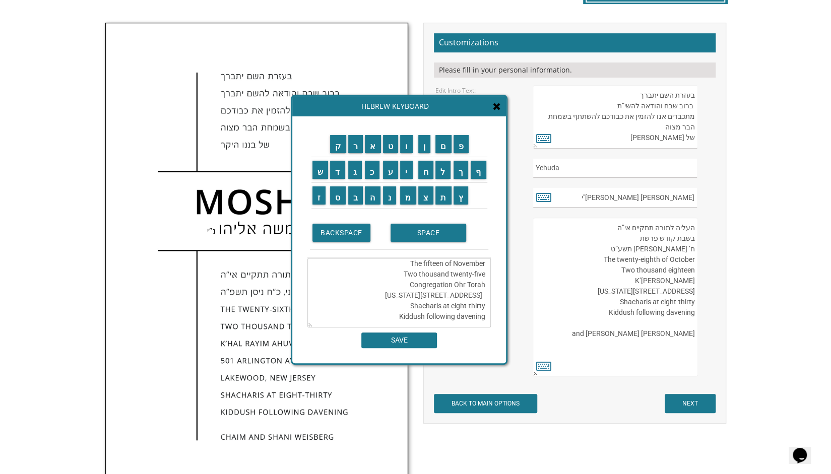
click at [438, 304] on textarea "העליה לתורה תתקיים אי”ה בשבת קודש פרשת חיי שרה כ"ד’ חשון תשפ”ו The fifteen of N…" at bounding box center [400, 293] width 184 height 70
click at [484, 317] on textarea "העליה לתורה תתקיים אי”ה בשבת קודש פרשת חיי שרה כ"ד’ חשון תשפ”ו The fifteen of N…" at bounding box center [400, 293] width 184 height 70
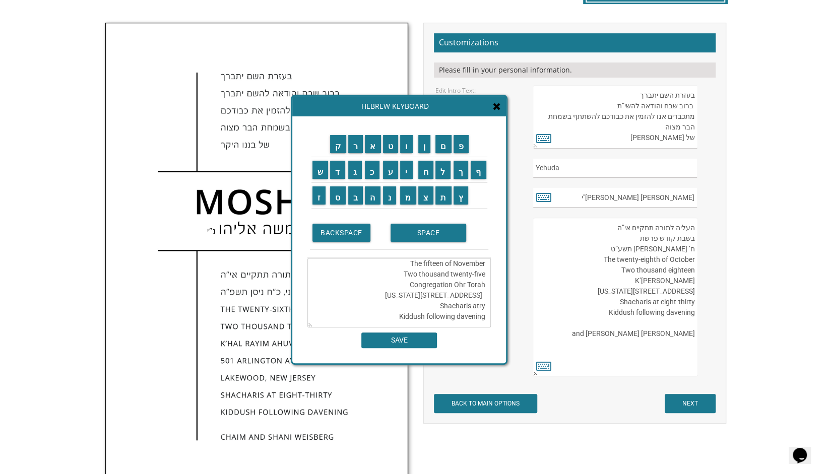
click at [484, 317] on textarea "העליה לתורה תתקיים אי”ה בשבת קודש פרשת חיי שרה כ"ד’ חשון תשפ”ו The fifteen of N…" at bounding box center [400, 293] width 184 height 70
click at [484, 282] on textarea "העליה לתורה תתקיים אי”ה בשבת קודש פרשת חיי שרה כ"ד’ חשון תשפ”ו The fifteen of N…" at bounding box center [400, 293] width 184 height 70
click at [408, 282] on textarea "העליה לתורה תתקיים אי”ה בשבת קודש פרשת חיי שרה כ"ד’ חשון תשפ”ו The fifteen of N…" at bounding box center [400, 293] width 184 height 70
click at [425, 306] on textarea "העליה לתורה תתקיים אי”ה בשבת קודש פרשת חיי שרה כ"ד’ חשון תשפ”ו The fifteen of N…" at bounding box center [400, 293] width 184 height 70
drag, startPoint x: 482, startPoint y: 292, endPoint x: 473, endPoint y: 296, distance: 9.5
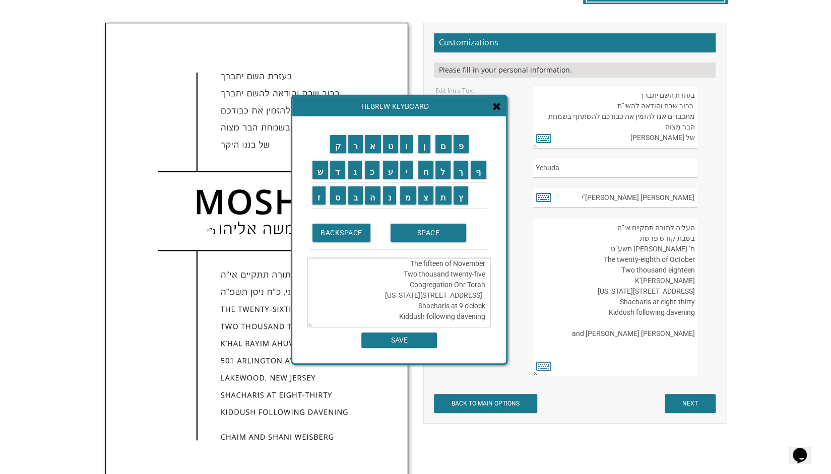
click at [473, 296] on textarea "העליה לתורה תתקיים אי”ה בשבת קודש פרשת חיי שרה כ"ד’ חשון תשפ”ו The fifteen of N…" at bounding box center [400, 293] width 184 height 70
click at [432, 293] on textarea "העליה לתורה תתקיים אי”ה בשבת קודש פרשת חיי שרה כ"ד’ חשון תשפ”ו The fifteen of N…" at bounding box center [400, 293] width 184 height 70
click at [455, 283] on textarea "העליה לתורה תתקיים אי”ה בשבת קודש פרשת חיי שרה כ"ד’ חשון תשפ”ו The fifteen of N…" at bounding box center [400, 293] width 184 height 70
drag, startPoint x: 455, startPoint y: 283, endPoint x: 446, endPoint y: 284, distance: 9.6
click at [446, 284] on textarea "העליה לתורה תתקיים אי”ה בשבת קודש פרשת חיי שרה כ"ד’ חשון תשפ”ו The fifteen of N…" at bounding box center [400, 293] width 184 height 70
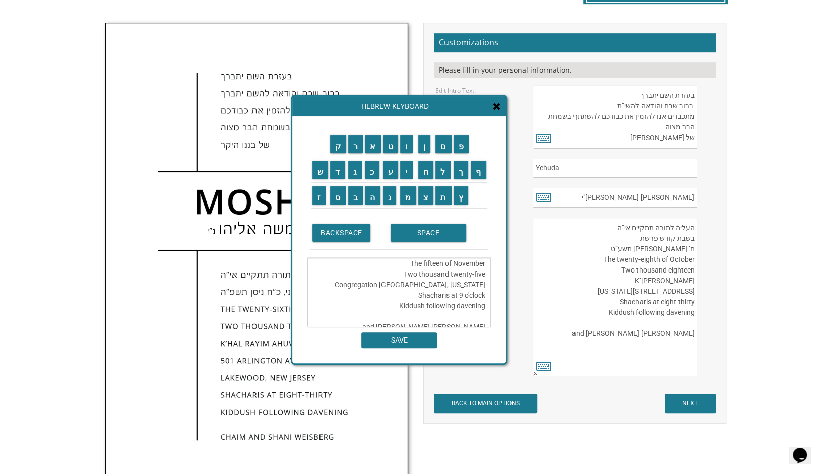
click at [432, 294] on textarea "העליה לתורה תתקיים אי”ה בשבת קודש פרשת חיי שרה כ"ד’ חשון תשפ”ו The fifteen of N…" at bounding box center [400, 293] width 184 height 70
paste textarea "48"
click at [485, 294] on textarea "העליה לתורה תתקיים אי”ה בשבת קודש פרשת חיי שרה כ"ד’ חשון תשפ”ו The fifteen of N…" at bounding box center [400, 293] width 184 height 70
click at [487, 297] on textarea "העליה לתורה תתקיים אי”ה בשבת קודש פרשת חיי שרה כ"ד’ חשון תשפ”ו The fifteen of N…" at bounding box center [400, 293] width 184 height 70
click at [429, 292] on textarea "העליה לתורה תתקיים אי”ה בשבת קודש פרשת חיי שרה כ"ד’ חשון תשפ”ו The fifteen of N…" at bounding box center [400, 293] width 184 height 70
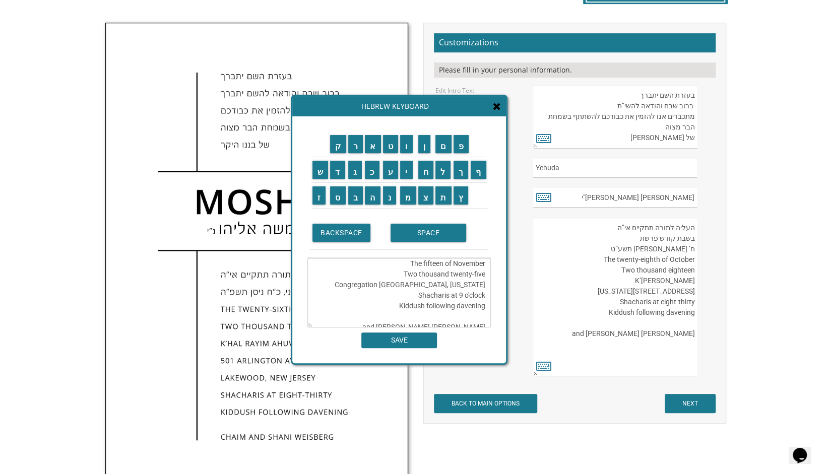
click at [478, 294] on textarea "העליה לתורה תתקיים אי”ה בשבת קודש פרשת חיי שרה כ"ד’ חשון תשפ”ו The fifteen of N…" at bounding box center [400, 293] width 184 height 70
click at [468, 294] on textarea "העליה לתורה תתקיים אי”ה בשבת קודש פרשת חיי שרה כ"ד’ חשון תשפ”ו The fifteen of N…" at bounding box center [400, 293] width 184 height 70
drag, startPoint x: 468, startPoint y: 294, endPoint x: 461, endPoint y: 295, distance: 7.1
click at [461, 295] on textarea "העליה לתורה תתקיים אי”ה בשבת קודש פרשת חיי שרה כ"ד’ חשון תשפ”ו The fifteen of N…" at bounding box center [400, 293] width 184 height 70
click at [434, 296] on textarea "העליה לתורה תתקיים אי”ה בשבת קודש פרשת חיי שרה כ"ד’ חשון תשפ”ו The fifteen of N…" at bounding box center [400, 293] width 184 height 70
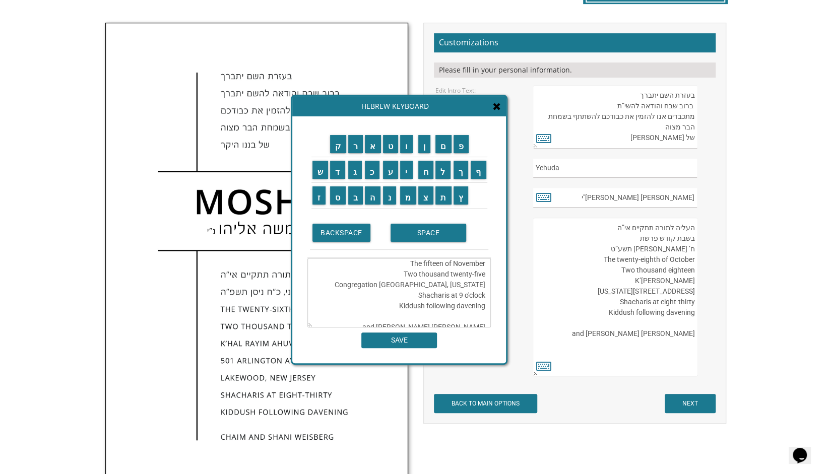
click at [434, 296] on textarea "העליה לתורה תתקיים אי”ה בשבת קודש פרשת חיי שרה כ"ד’ חשון תשפ”ו The fifteen of N…" at bounding box center [400, 293] width 184 height 70
click at [468, 274] on textarea "העליה לתורה תתקיים אי”ה בשבת קודש פרשת חיי שרה כ"ד’ חשון תשפ”ו The fifteen of N…" at bounding box center [400, 293] width 184 height 70
click at [401, 348] on div "ק ר א ט ו ן ם פ ש ד ג כ ע י ח ל" at bounding box center [399, 239] width 214 height 247
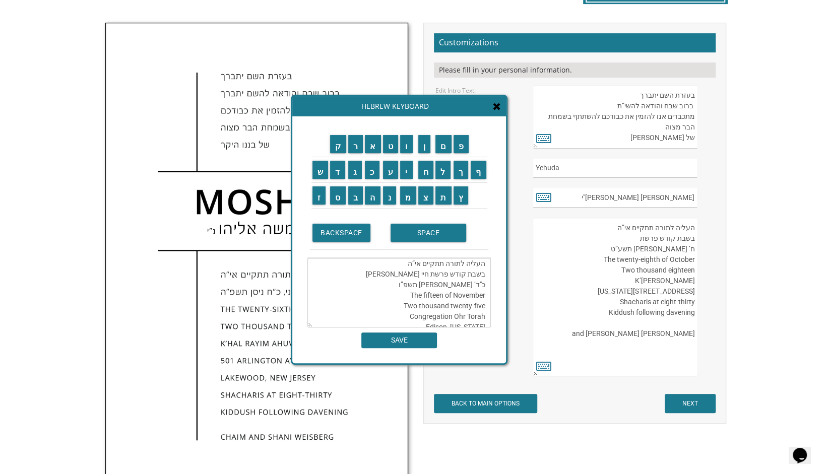
click at [424, 306] on textarea "העליה לתורה תתקיים אי”ה בשבת קודש פרשת חיי שרה כ"ד’ חשון תשפ”ו The fifteen of N…" at bounding box center [400, 293] width 184 height 70
click at [482, 303] on textarea "העליה לתורה תתקיים אי”ה בשבת קודש פרשת חיי שרה כ"ד’ חשון תשפ”ו The fifteen of N…" at bounding box center [400, 293] width 184 height 70
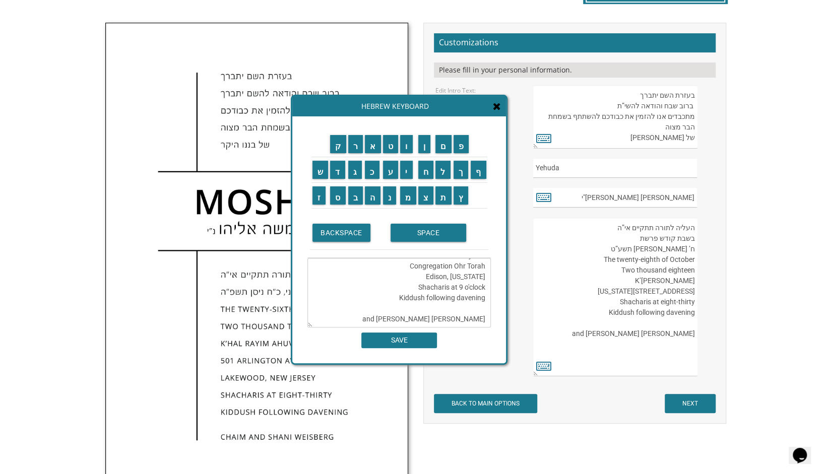
click at [482, 303] on textarea "העליה לתורה תתקיים אי”ה בשבת קודש פרשת חיי שרה כ"ד’ חשון תשפ”ו The fifteen of N…" at bounding box center [400, 293] width 184 height 70
type textarea "העליה לתורה תתקיים אי”ה בשבת קודש פרשת חיי שרה כ"ד’ חשון תשפ”ו The fifteen of N…"
click at [406, 338] on input "SAVE" at bounding box center [399, 341] width 76 height 16
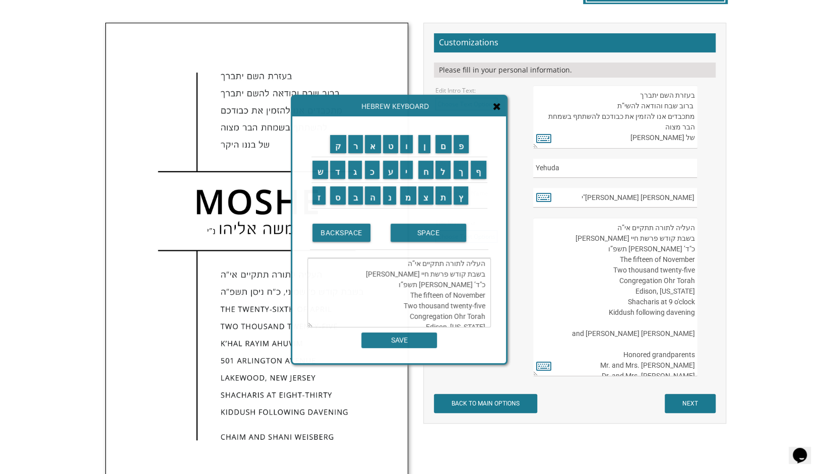
scroll to position [21, 0]
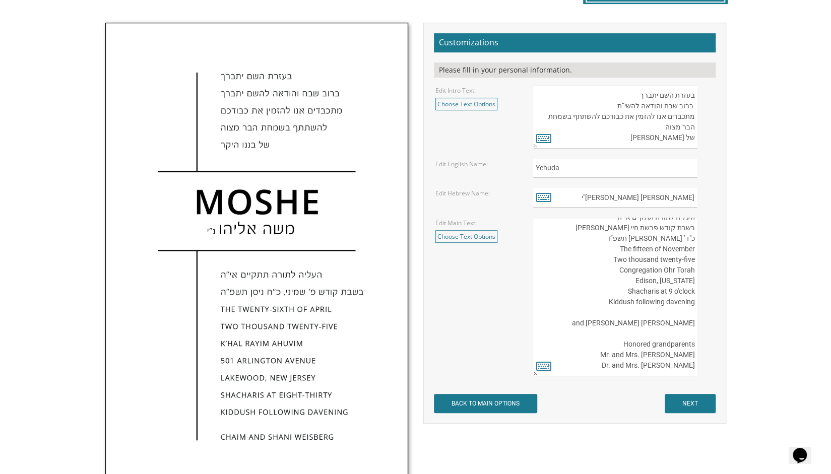
click at [695, 353] on textarea "העליה לתורה תתקיים אי”ה בשבת קודש פרשת לך לך ח’ חשון תשע”ט The twenty-eighth of…" at bounding box center [615, 297] width 164 height 159
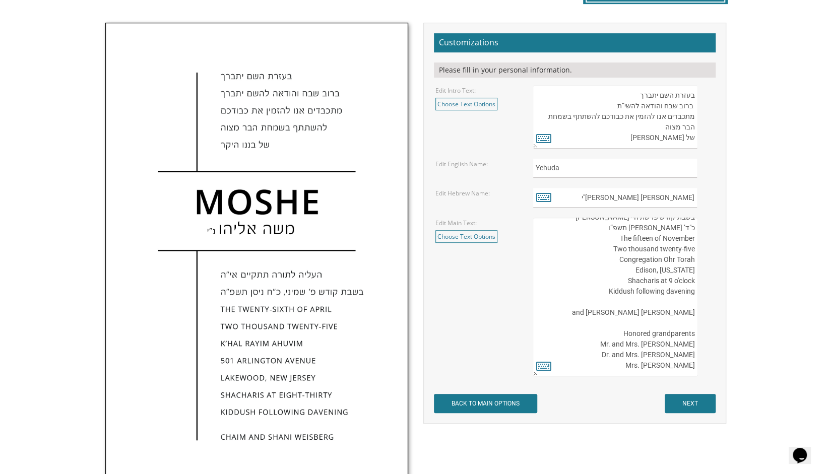
click at [680, 315] on textarea "העליה לתורה תתקיים אי”ה בשבת קודש פרשת לך לך ח’ חשון תשע”ט The twenty-eighth of…" at bounding box center [615, 297] width 164 height 159
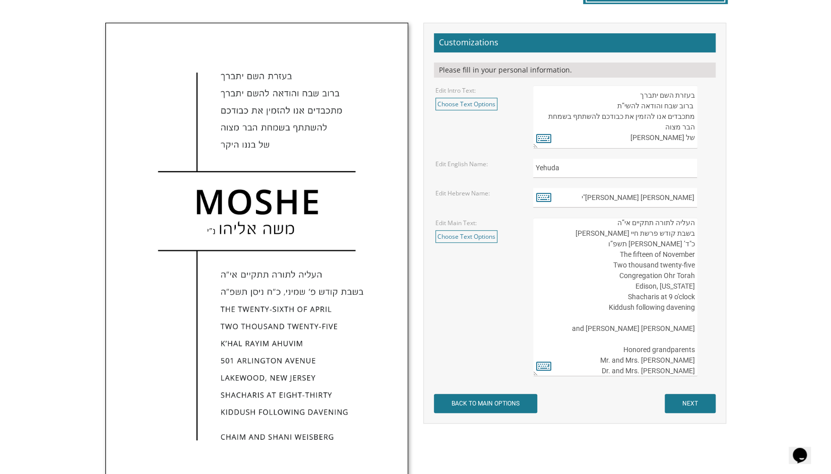
type textarea "העליה לתורה תתקיים אי”ה בשבת קודש פרשת חיי שרה כ"ד’ חשון תשפ”ו The fifteen of N…"
click at [688, 400] on input "NEXT" at bounding box center [690, 403] width 51 height 19
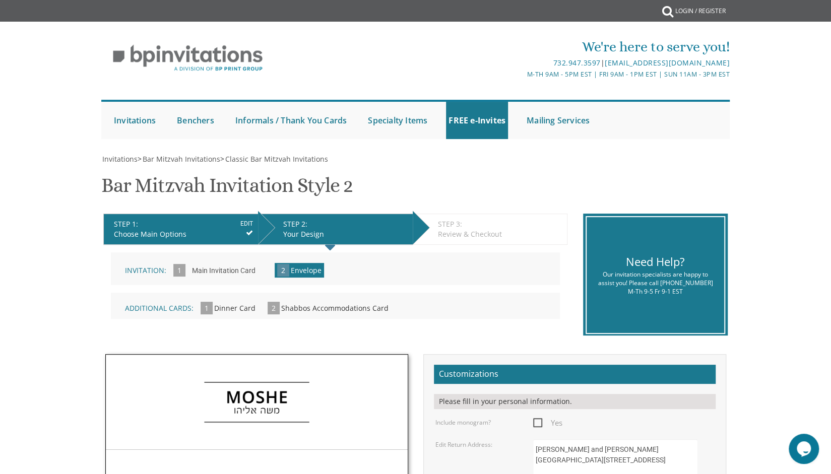
click at [479, 338] on div "STEP 1: EDIT Choose Main Options STEP 2: EDIT Your Design STEP 3: EDIT Review &…" at bounding box center [336, 276] width 480 height 138
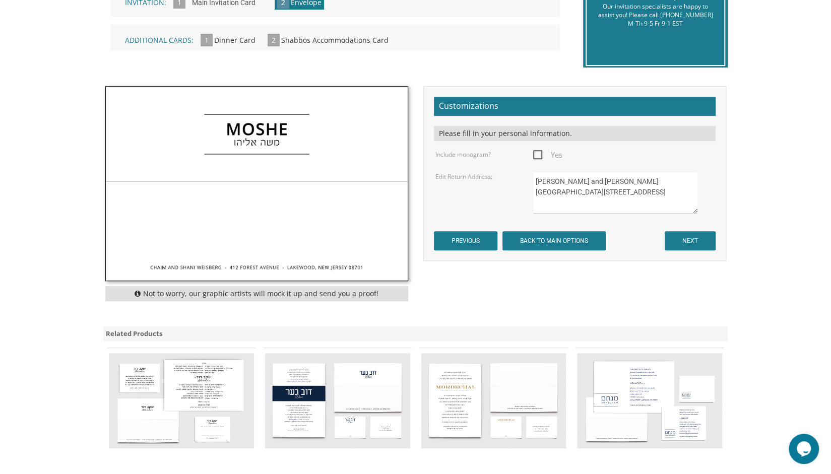
scroll to position [282, 0]
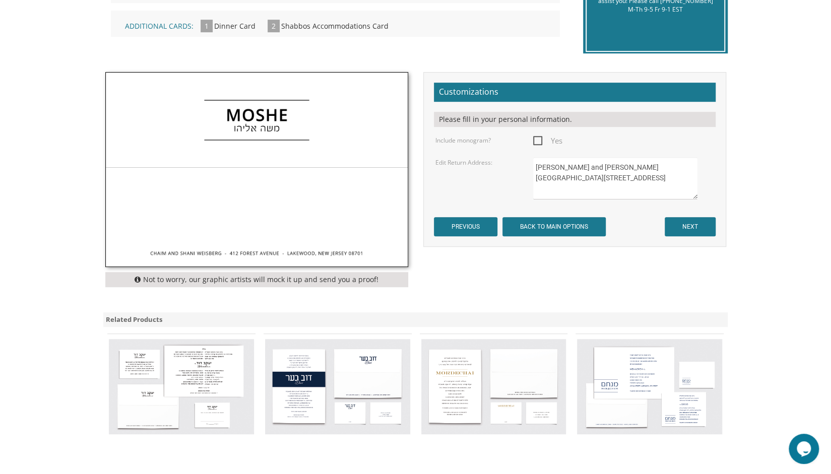
drag, startPoint x: 609, startPoint y: 186, endPoint x: 532, endPoint y: 159, distance: 81.2
click at [532, 159] on div "[PERSON_NAME] and [PERSON_NAME][GEOGRAPHIC_DATA][STREET_ADDRESS]" at bounding box center [624, 178] width 196 height 42
type textarea "Sariel and [PERSON_NAME] [STREET_ADDRESS][US_STATE]"
click at [690, 229] on input "NEXT" at bounding box center [690, 226] width 51 height 19
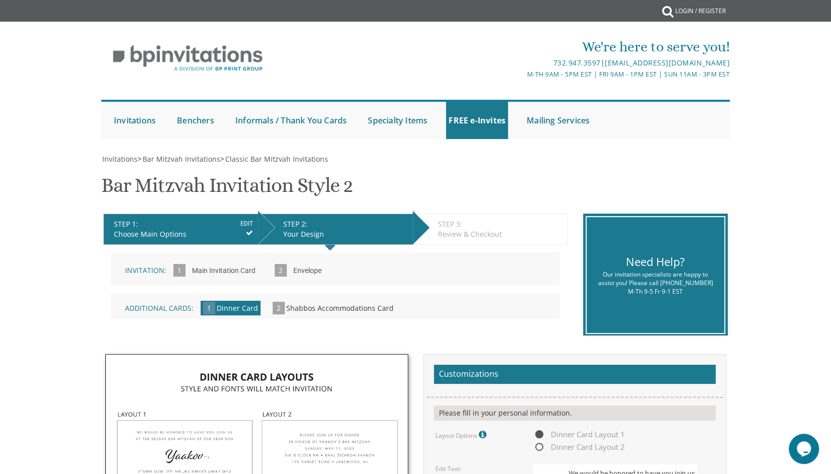
click at [559, 227] on div "STEP 3: EDIT" at bounding box center [500, 224] width 124 height 10
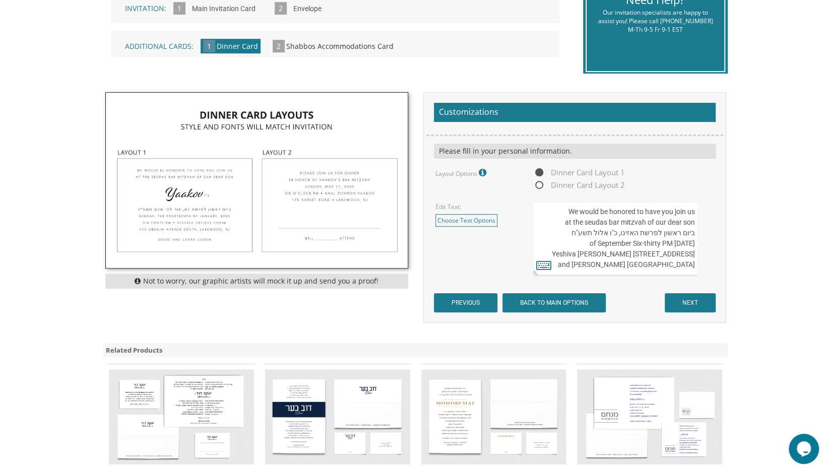
scroll to position [282, 0]
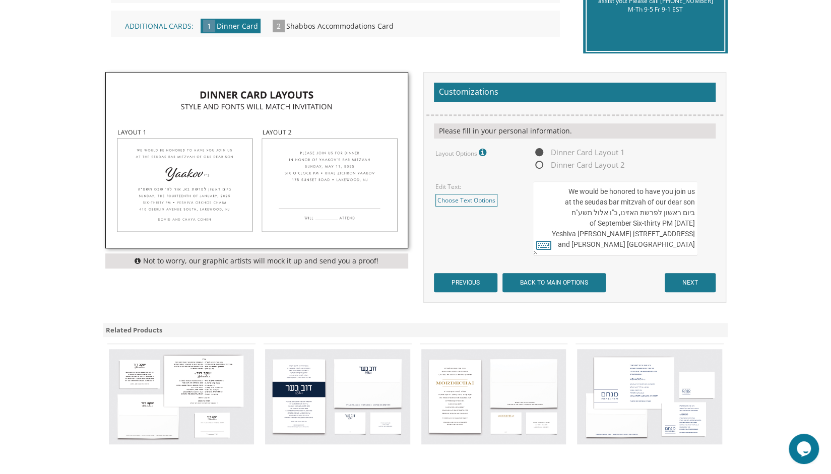
click at [592, 203] on textarea "We would be honored to have you join us at the seudas bar mitzvah of our dear s…" at bounding box center [615, 218] width 164 height 74
click at [586, 201] on textarea "We would be honored to have you join us at the seudas bar mitzvah of our dear s…" at bounding box center [615, 218] width 164 height 74
click at [671, 205] on textarea "We would be honored to have you join us at the seudas bar mitzvah of our dear s…" at bounding box center [615, 218] width 164 height 74
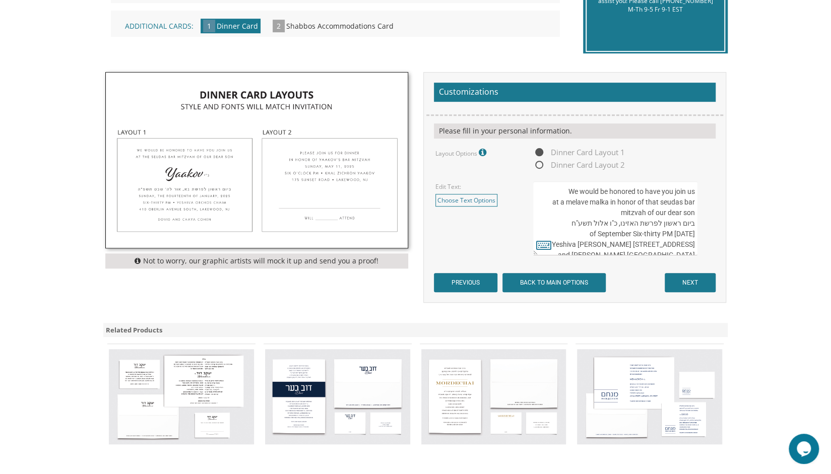
click at [671, 205] on textarea "We would be honored to have you join us at the seudas bar mitzvah of our dear s…" at bounding box center [615, 218] width 164 height 74
click at [693, 212] on textarea "We would be honored to have you join us at the seudas bar mitzvah of our dear s…" at bounding box center [615, 218] width 164 height 74
drag, startPoint x: 567, startPoint y: 225, endPoint x: 611, endPoint y: 252, distance: 51.8
click at [611, 252] on textarea "We would be honored to have you join us at the seudas bar mitzvah of our dear s…" at bounding box center [615, 218] width 164 height 74
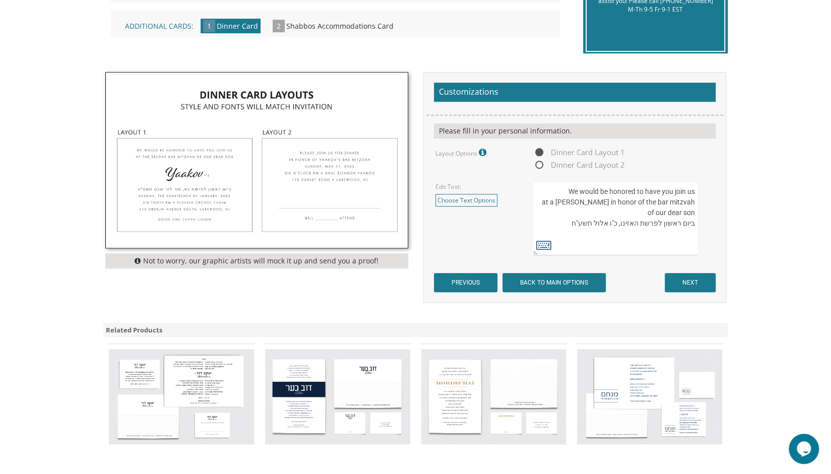
scroll to position [0, 0]
click at [596, 225] on textarea "We would be honored to have you join us at the seudas bar mitzvah of our dear s…" at bounding box center [615, 218] width 164 height 74
click at [565, 192] on textarea "We would be honored to have you join us at the seudas bar mitzvah of our dear s…" at bounding box center [615, 218] width 164 height 74
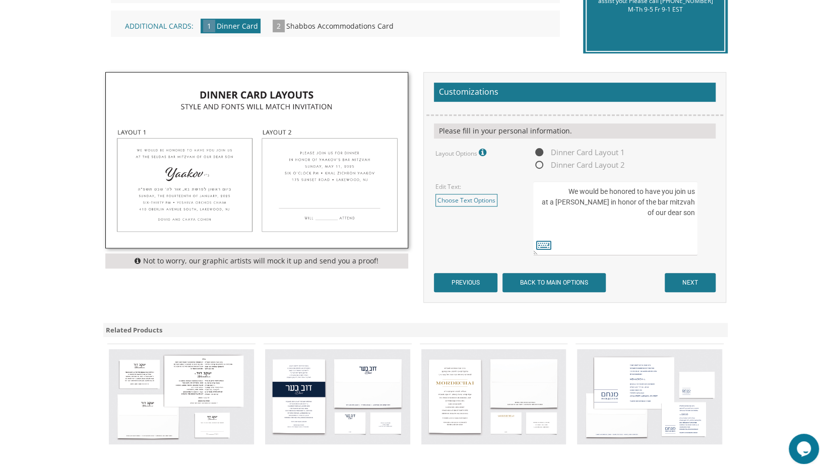
click at [695, 213] on textarea "We would be honored to have you join us at the seudas bar mitzvah of our dear s…" at bounding box center [615, 218] width 164 height 74
click at [654, 213] on textarea "We would be honored to have you join us at the seudas bar mitzvah of our dear s…" at bounding box center [615, 218] width 164 height 74
type textarea "We would be honored to have you join us at a melave malka in honor of the bar m…"
click at [547, 244] on icon at bounding box center [543, 245] width 15 height 14
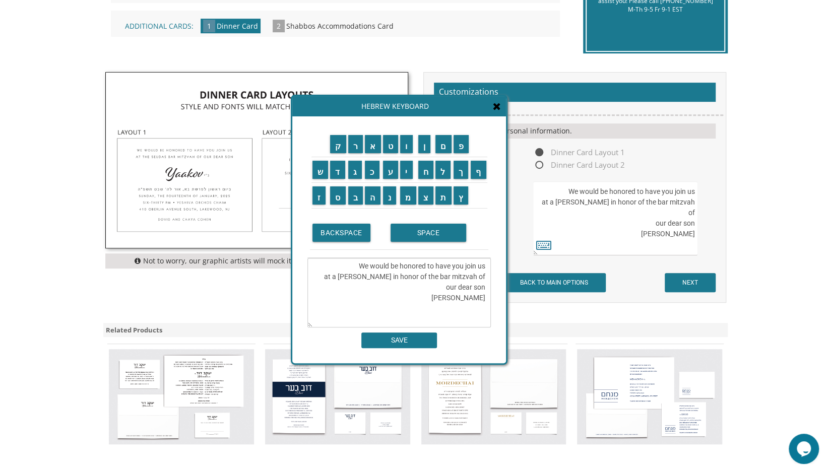
click at [407, 205] on td "מ" at bounding box center [408, 196] width 18 height 26
click at [407, 151] on input "ו" at bounding box center [406, 144] width 13 height 18
click at [426, 197] on input "צ" at bounding box center [426, 196] width 16 height 18
click at [373, 143] on input "א" at bounding box center [373, 144] width 16 height 18
click at [405, 168] on input "י" at bounding box center [406, 170] width 13 height 18
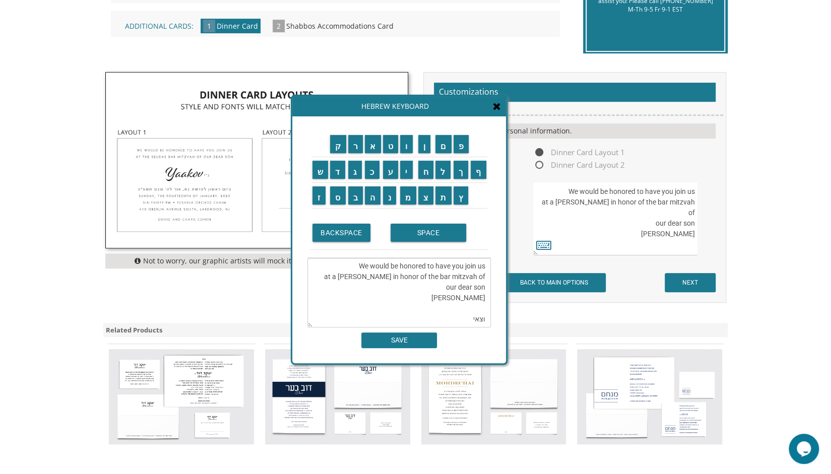
click at [488, 323] on textarea "We would be honored to have you join us at a melave malka in honor of the bar m…" at bounding box center [400, 293] width 184 height 70
click at [405, 196] on input "מ" at bounding box center [408, 196] width 16 height 18
click at [467, 320] on textarea "We would be honored to have you join us at a melave malka in honor of the bar m…" at bounding box center [400, 293] width 184 height 70
click at [412, 232] on input "SPACE" at bounding box center [429, 233] width 76 height 18
click at [317, 169] on input "ש" at bounding box center [321, 170] width 16 height 18
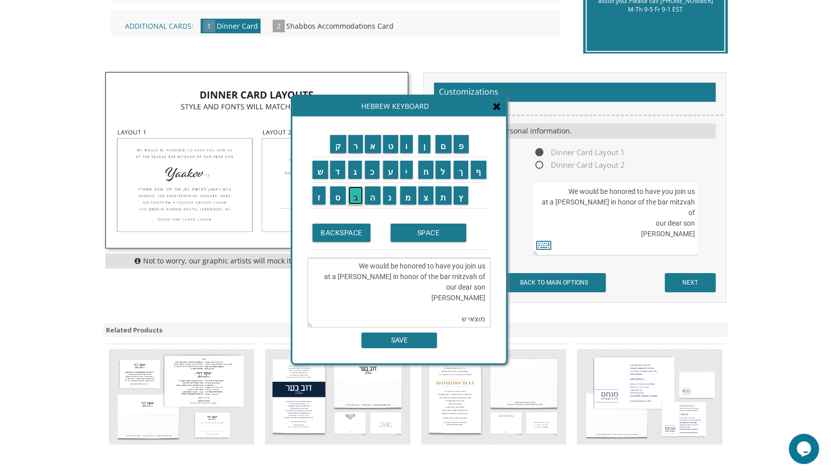
click at [356, 202] on input "ב" at bounding box center [355, 196] width 15 height 18
click at [446, 194] on input "ת" at bounding box center [444, 196] width 16 height 18
click at [428, 232] on input "SPACE" at bounding box center [429, 233] width 76 height 18
click at [465, 151] on input "פ" at bounding box center [462, 144] width 16 height 18
click at [353, 142] on input "ר" at bounding box center [355, 144] width 15 height 18
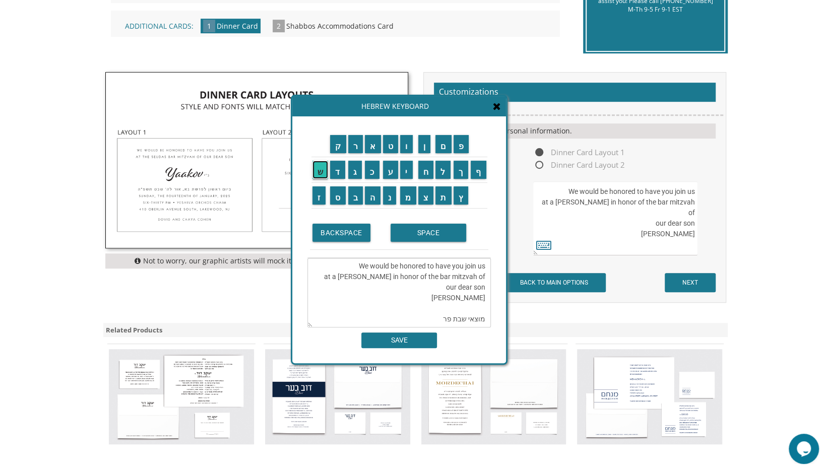
click at [320, 165] on input "ש" at bounding box center [321, 170] width 16 height 18
click at [443, 196] on input "ת" at bounding box center [444, 196] width 16 height 18
click at [431, 229] on input "SPACE" at bounding box center [429, 233] width 76 height 18
click at [429, 170] on input "ח" at bounding box center [426, 170] width 16 height 18
click at [412, 171] on input "י" at bounding box center [406, 170] width 13 height 18
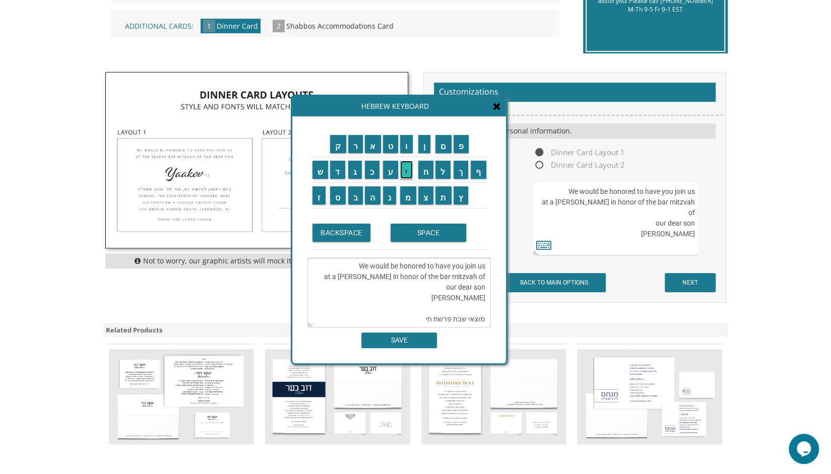
click at [412, 171] on input "י" at bounding box center [406, 170] width 13 height 18
click at [417, 232] on input "SPACE" at bounding box center [429, 233] width 76 height 18
click at [319, 166] on input "ש" at bounding box center [321, 170] width 16 height 18
click at [354, 148] on input "ר" at bounding box center [355, 144] width 15 height 18
click at [375, 195] on input "ה" at bounding box center [373, 196] width 16 height 18
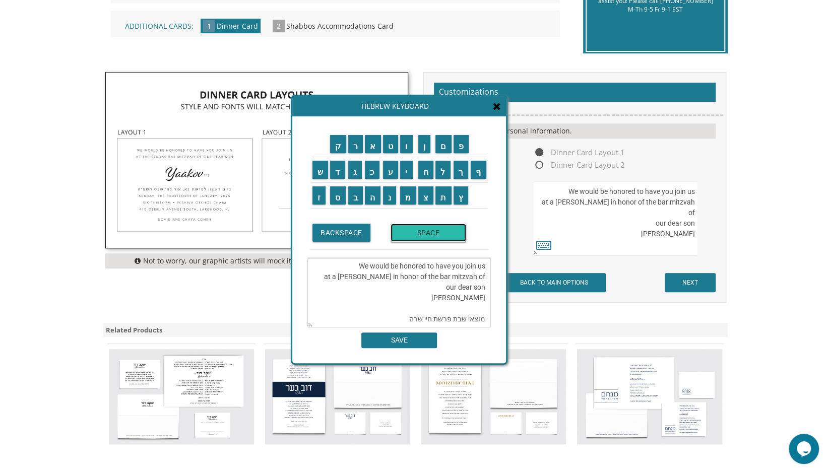
click at [417, 229] on input "SPACE" at bounding box center [429, 233] width 76 height 18
click at [447, 196] on input "ת" at bounding box center [444, 196] width 16 height 18
click at [313, 167] on input "ש" at bounding box center [321, 170] width 16 height 18
click at [462, 142] on input "פ" at bounding box center [462, 144] width 16 height 18
click at [412, 145] on input "ו" at bounding box center [406, 144] width 13 height 18
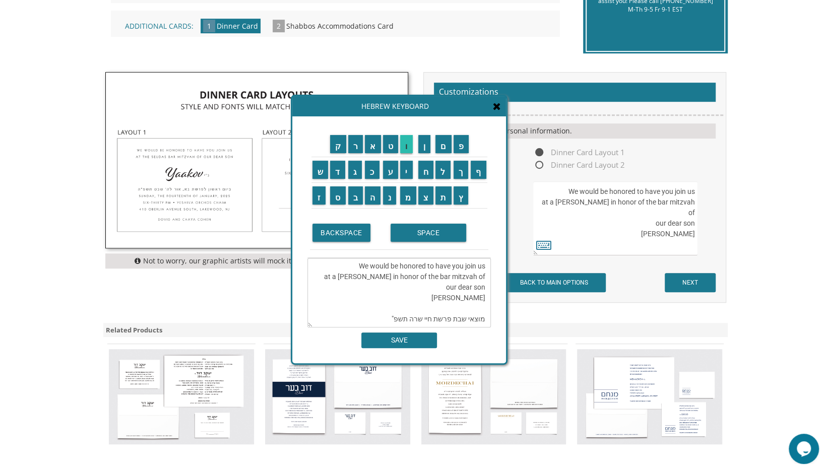
type textarea "We would be honored to have you join us at a melave malka in honor of the bar m…"
click at [391, 342] on input "SAVE" at bounding box center [399, 341] width 76 height 16
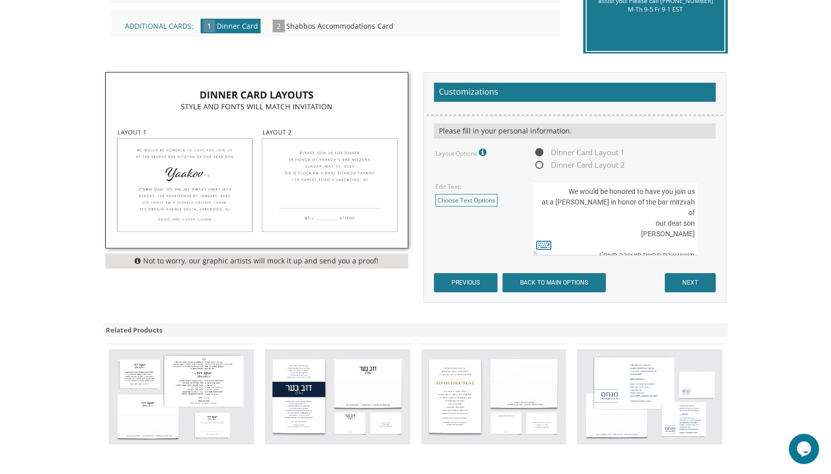
click at [689, 234] on textarea "We would be honored to have you join us at the seudas bar mitzvah of our dear s…" at bounding box center [615, 218] width 164 height 74
click at [589, 244] on textarea "We would be honored to have you join us at the seudas bar mitzvah of our dear s…" at bounding box center [615, 218] width 164 height 74
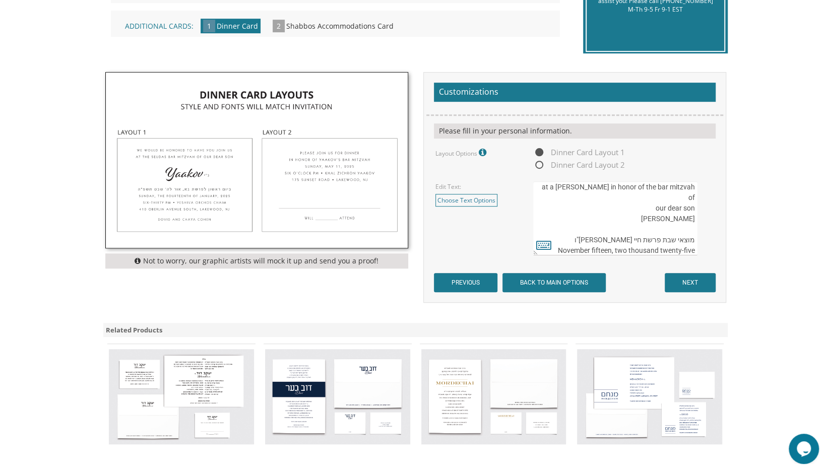
click at [674, 249] on textarea "We would be honored to have you join us at the seudas bar mitzvah of our dear s…" at bounding box center [615, 218] width 164 height 74
click at [696, 251] on textarea "We would be honored to have you join us at the seudas bar mitzvah of our dear s…" at bounding box center [615, 218] width 164 height 74
click at [599, 247] on textarea "We would be honored to have you join us at the seudas bar mitzvah of our dear s…" at bounding box center [615, 218] width 164 height 74
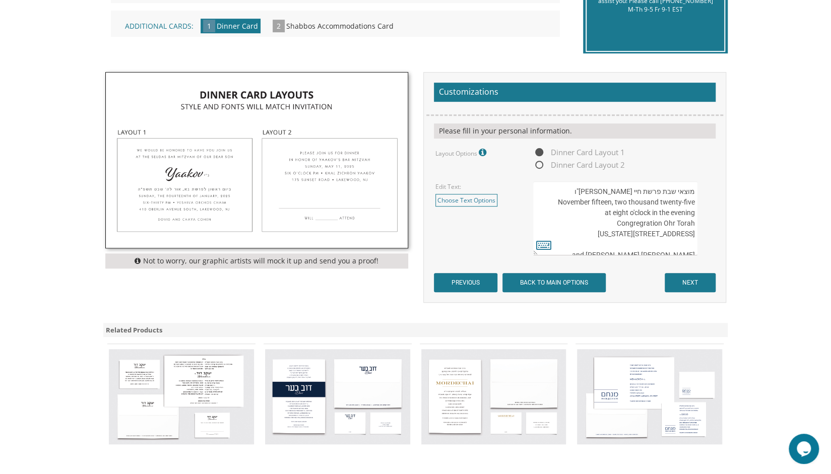
scroll to position [64, 0]
click at [604, 194] on textarea "We would be honored to have you join us at the seudas bar mitzvah of our dear s…" at bounding box center [615, 218] width 164 height 74
click at [613, 195] on textarea "We would be honored to have you join us at the seudas bar mitzvah of our dear s…" at bounding box center [615, 218] width 164 height 74
type textarea "We would be honored to have you join us at a melave malka in honor of the bar m…"
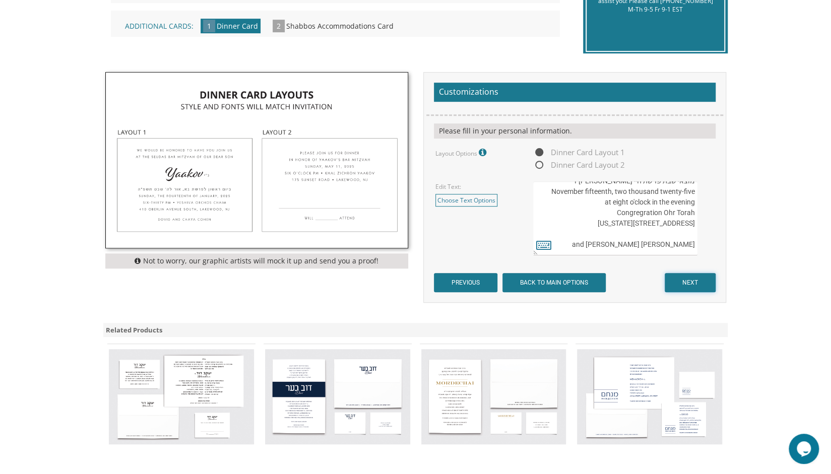
click at [693, 287] on input "NEXT" at bounding box center [690, 282] width 51 height 19
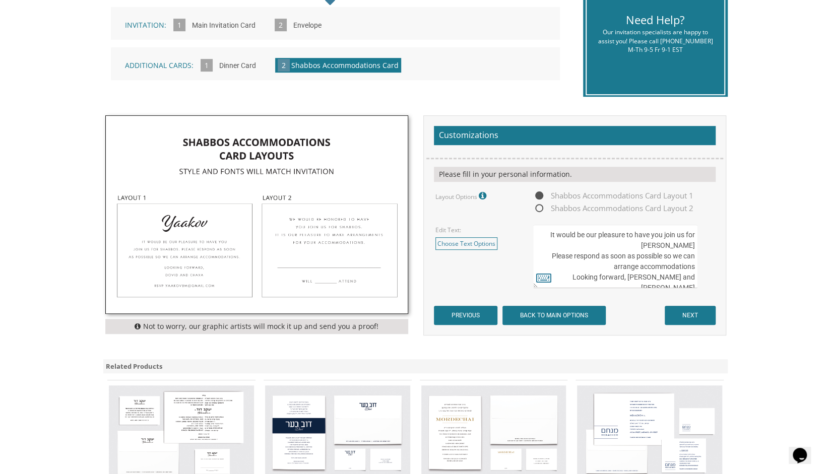
click at [690, 249] on textarea "It would be our pleasure to have you join us for [PERSON_NAME] Please respond a…" at bounding box center [615, 257] width 164 height 64
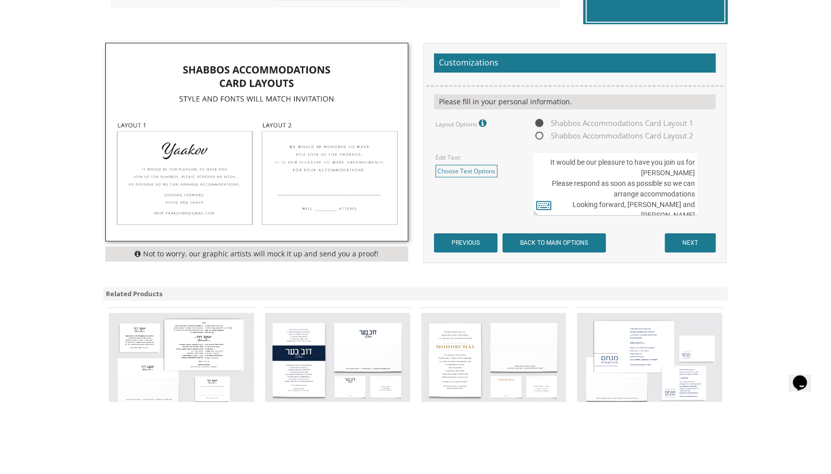
scroll to position [246, 0]
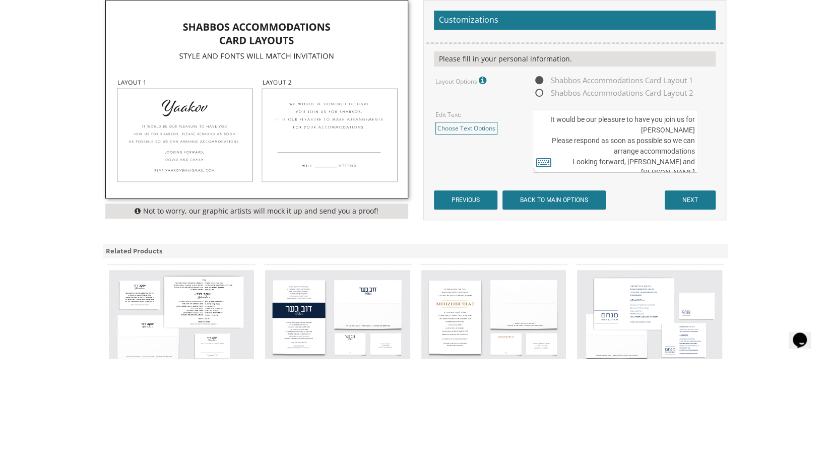
click at [646, 267] on textarea "It would be our pleasure to have you join us for [PERSON_NAME] Please respond a…" at bounding box center [615, 257] width 164 height 64
click at [313, 230] on img at bounding box center [257, 215] width 302 height 198
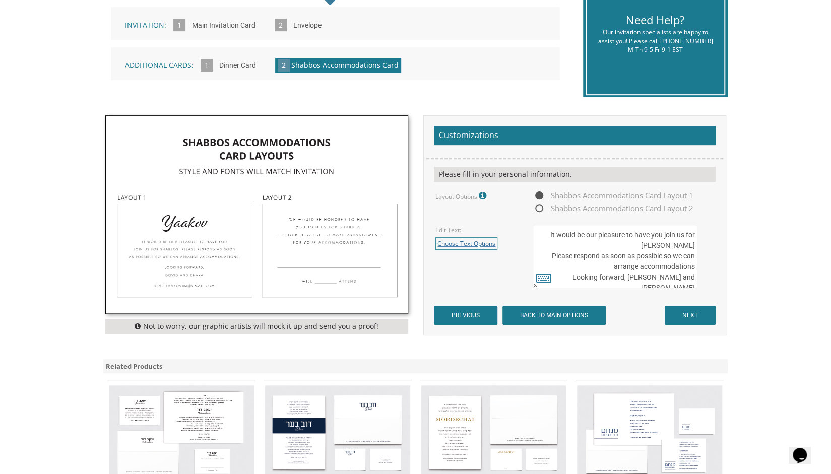
click at [477, 237] on link "Choose Text Options" at bounding box center [467, 243] width 62 height 13
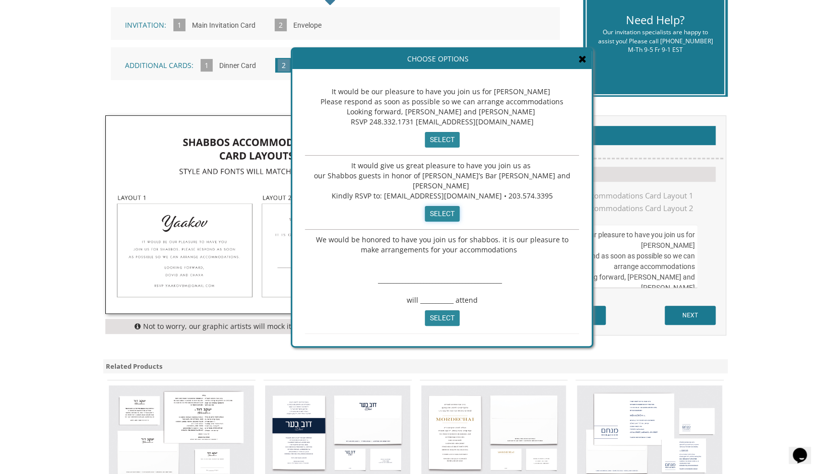
click at [439, 216] on input "select" at bounding box center [442, 214] width 35 height 16
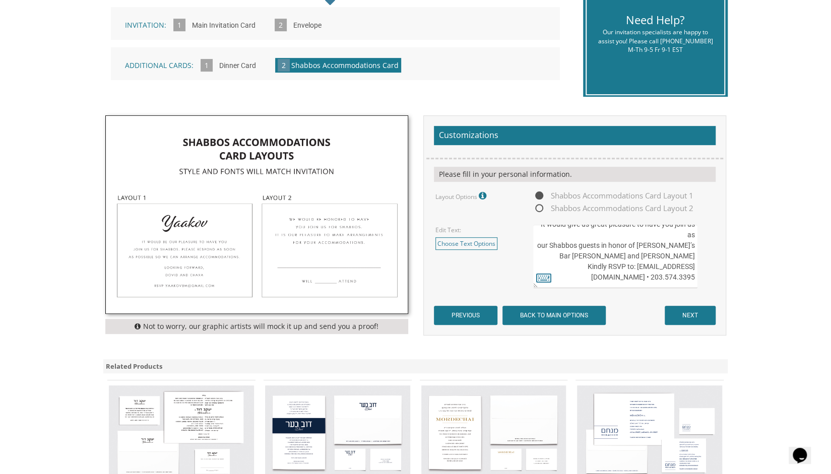
drag, startPoint x: 696, startPoint y: 264, endPoint x: 619, endPoint y: 247, distance: 78.5
click at [619, 247] on textarea "It would be our pleasure to have you join us for [PERSON_NAME] Please respond a…" at bounding box center [615, 257] width 164 height 64
click at [687, 265] on textarea "It would be our pleasure to have you join us for [PERSON_NAME] Please respond a…" at bounding box center [615, 257] width 164 height 64
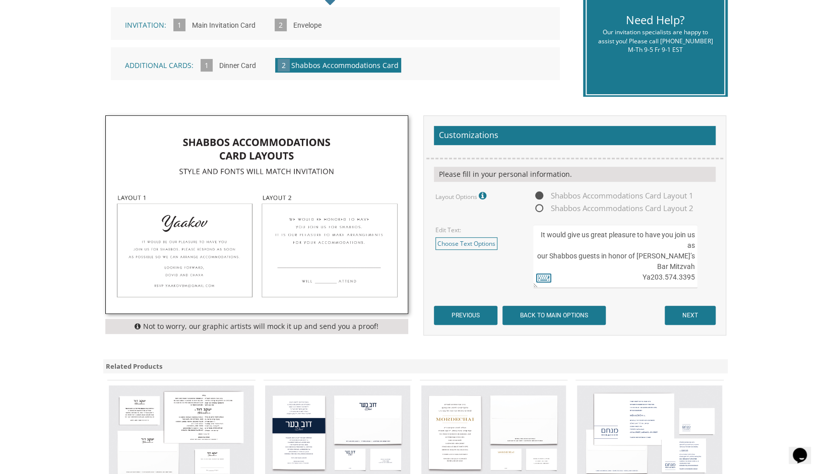
click at [687, 265] on textarea "It would be our pleasure to have you join us for [PERSON_NAME] Please respond a…" at bounding box center [615, 257] width 164 height 64
click at [694, 264] on textarea "It would be our pleasure to have you join us for [PERSON_NAME] Please respond a…" at bounding box center [615, 257] width 164 height 64
click at [609, 276] on textarea "It would be our pleasure to have you join us for [PERSON_NAME] Please respond a…" at bounding box center [615, 257] width 164 height 64
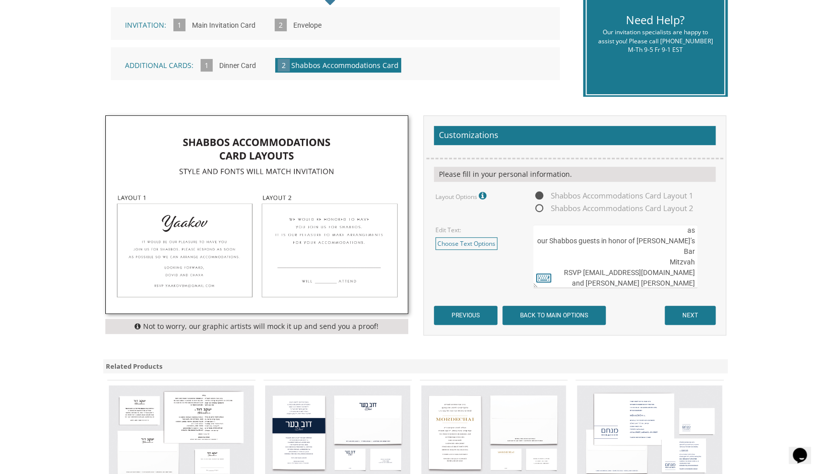
click at [694, 250] on textarea "It would be our pleasure to have you join us for Shabbos Please respond as soon…" at bounding box center [615, 257] width 164 height 64
click at [695, 262] on textarea "It would be our pleasure to have you join us for Shabbos Please respond as soon…" at bounding box center [615, 257] width 164 height 64
drag, startPoint x: 547, startPoint y: 230, endPoint x: 536, endPoint y: 228, distance: 10.8
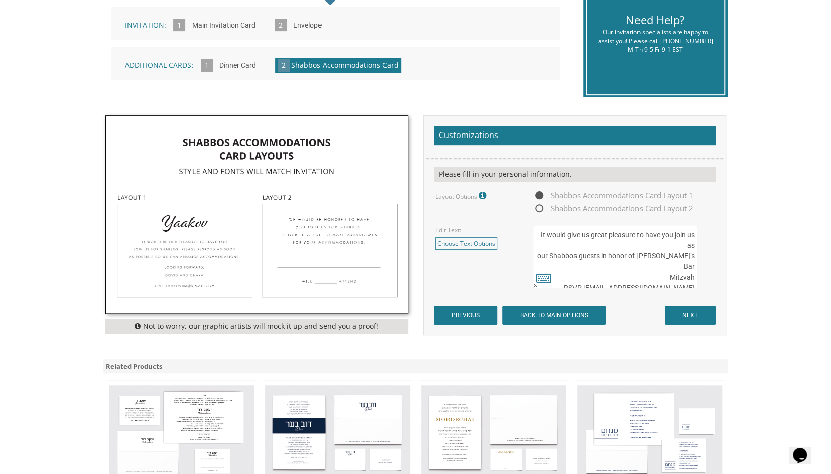
click at [536, 228] on textarea "It would be our pleasure to have you join us for Shabbos Please respond as soon…" at bounding box center [615, 257] width 164 height 64
click at [559, 234] on textarea "It would be our pleasure to have you join us for Shabbos Please respond as soon…" at bounding box center [615, 257] width 164 height 64
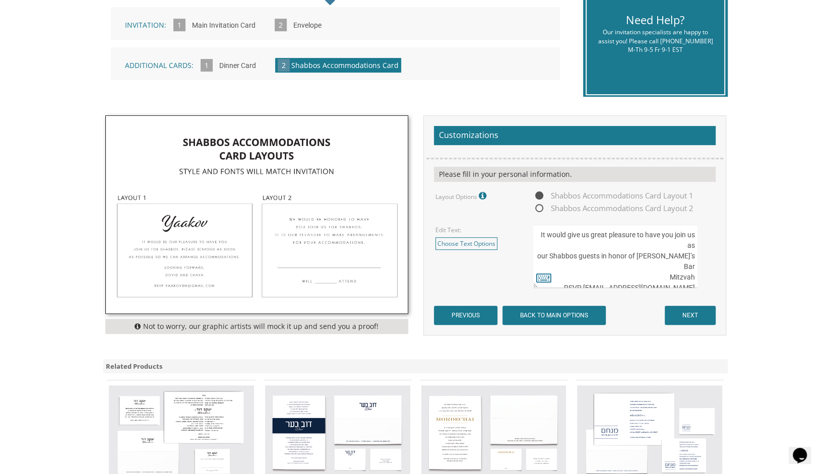
click at [559, 234] on textarea "It would be our pleasure to have you join us for Shabbos Please respond as soon…" at bounding box center [615, 257] width 164 height 64
click at [612, 247] on textarea "It would be our pleasure to have you join us for Shabbos Please respond as soon…" at bounding box center [615, 257] width 164 height 64
click at [629, 266] on textarea "It would be our pleasure to have you join us for Shabbos Please respond as soon…" at bounding box center [615, 257] width 164 height 64
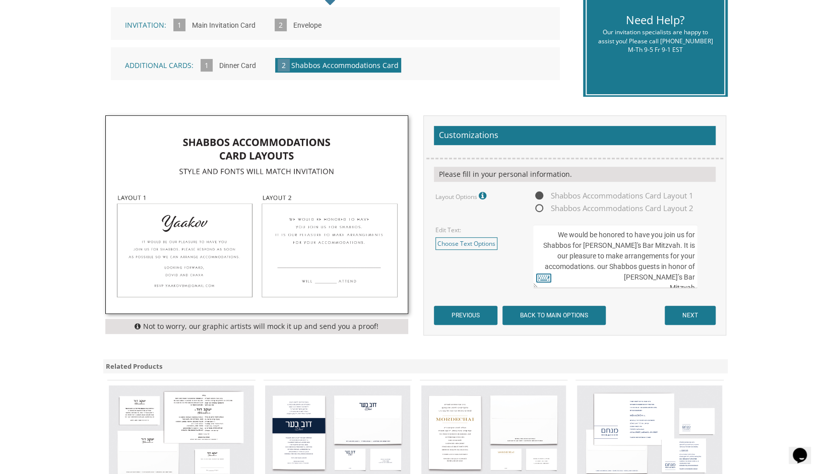
click at [629, 266] on textarea "It would be our pleasure to have you join us for Shabbos Please respond as soon…" at bounding box center [615, 257] width 164 height 64
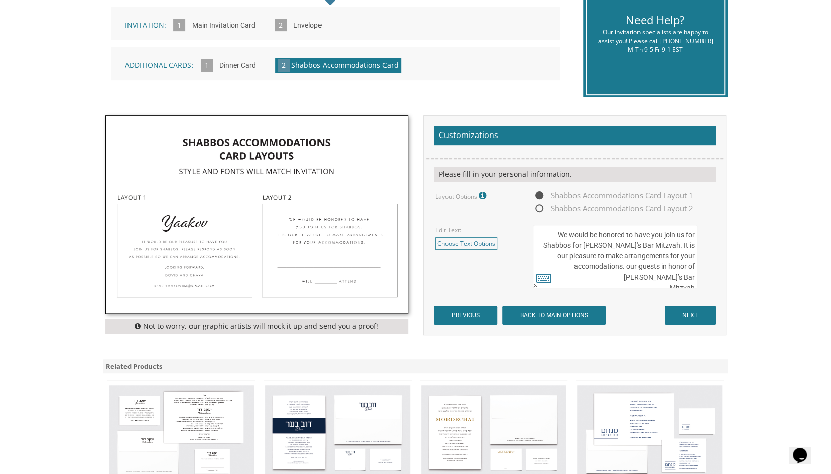
click at [629, 266] on textarea "It would be our pleasure to have you join us for Shabbos Please respond as soon…" at bounding box center [615, 257] width 164 height 64
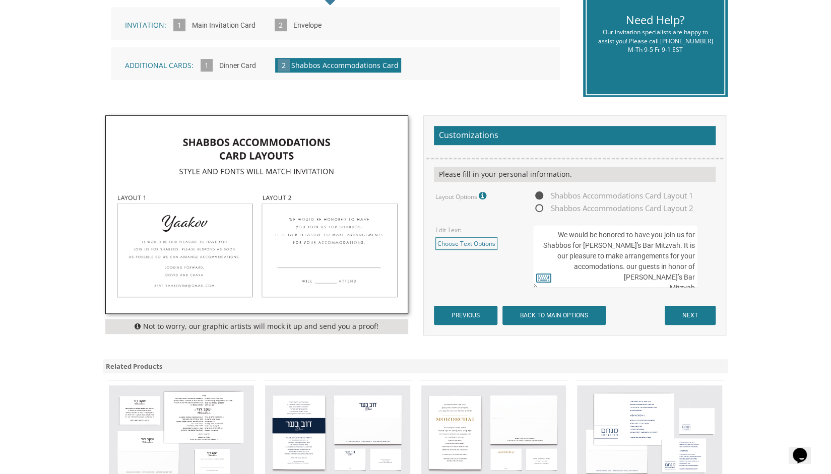
click at [629, 266] on textarea "It would be our pleasure to have you join us for Shabbos Please respond as soon…" at bounding box center [615, 257] width 164 height 64
click at [622, 266] on textarea "It would be our pleasure to have you join us for Shabbos Please respond as soon…" at bounding box center [615, 257] width 164 height 64
click at [680, 266] on textarea "It would be our pleasure to have you join us for Shabbos Please respond as soon…" at bounding box center [615, 257] width 164 height 64
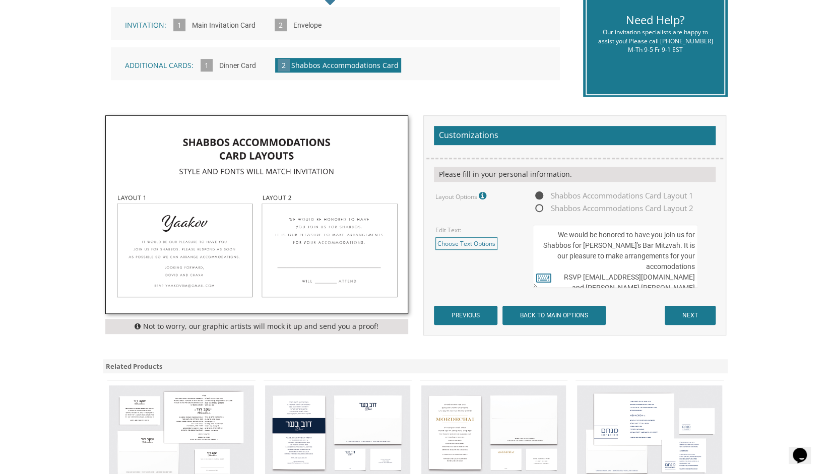
click at [668, 265] on textarea "It would be our pleasure to have you join us for Shabbos Please respond as soon…" at bounding box center [615, 257] width 164 height 64
click at [693, 268] on textarea "It would be our pleasure to have you join us for Shabbos Please respond as soon…" at bounding box center [615, 257] width 164 height 64
click at [671, 247] on textarea "It would be our pleasure to have you join us for Shabbos Please respond as soon…" at bounding box center [615, 257] width 164 height 64
click at [616, 272] on textarea "It would be our pleasure to have you join us for Shabbos Please respond as soon…" at bounding box center [615, 257] width 164 height 64
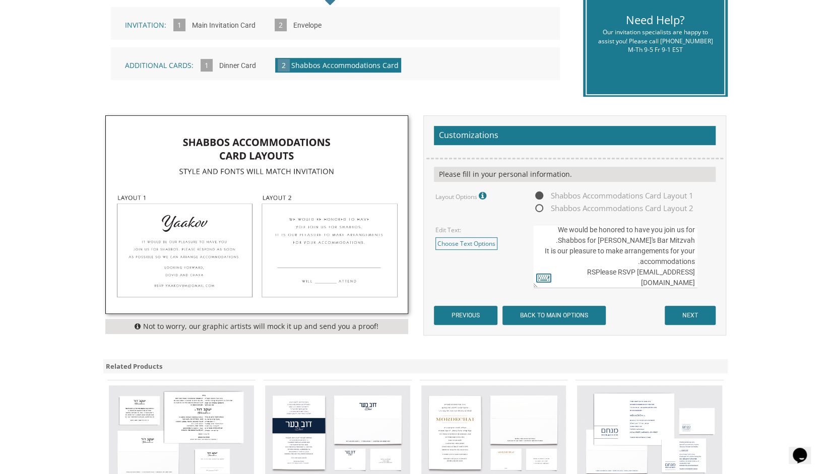
click at [586, 273] on textarea "It would be our pleasure to have you join us for Shabbos Please respond as soon…" at bounding box center [615, 257] width 164 height 64
click at [583, 273] on textarea "It would be our pleasure to have you join us for Shabbos Please respond as soon…" at bounding box center [615, 257] width 164 height 64
click at [587, 272] on textarea "It would be our pleasure to have you join us for Shabbos Please respond as soon…" at bounding box center [615, 257] width 164 height 64
click at [626, 272] on textarea "It would be our pleasure to have you join us for Shabbos Please respond as soon…" at bounding box center [615, 257] width 164 height 64
type textarea "We would be honored to have you join us for Shabbos for Yehuda's Bar Mitzvah. I…"
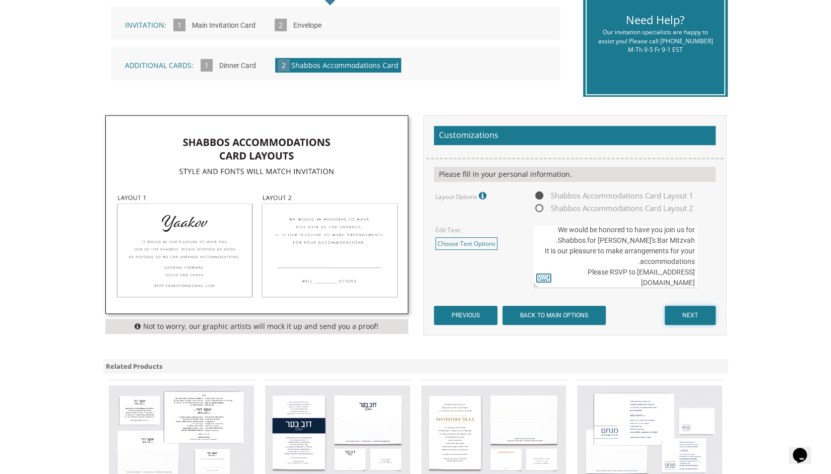
click at [678, 317] on input "NEXT" at bounding box center [690, 315] width 51 height 19
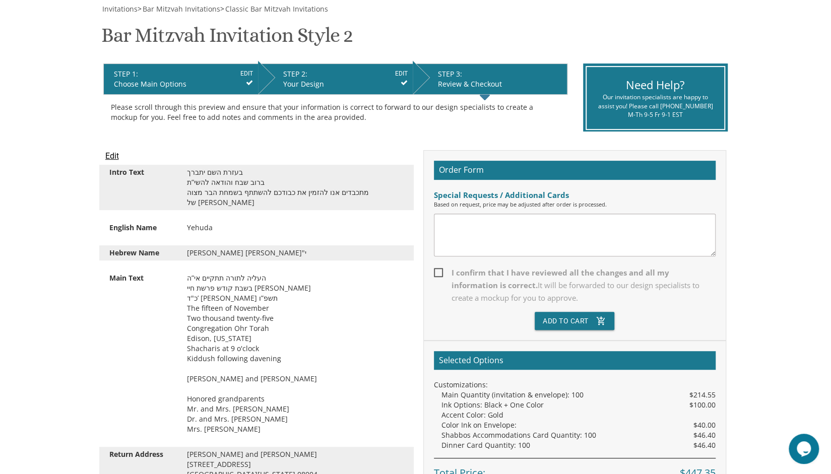
scroll to position [150, 0]
click at [442, 271] on span "I confirm that I have reviewed all the changes and all my information is correc…" at bounding box center [575, 286] width 282 height 38
click at [441, 271] on input "I confirm that I have reviewed all the changes and all my information is correc…" at bounding box center [437, 272] width 7 height 7
checkbox input "true"
click at [580, 324] on button "Add To Cart add_shopping_cart" at bounding box center [575, 321] width 80 height 18
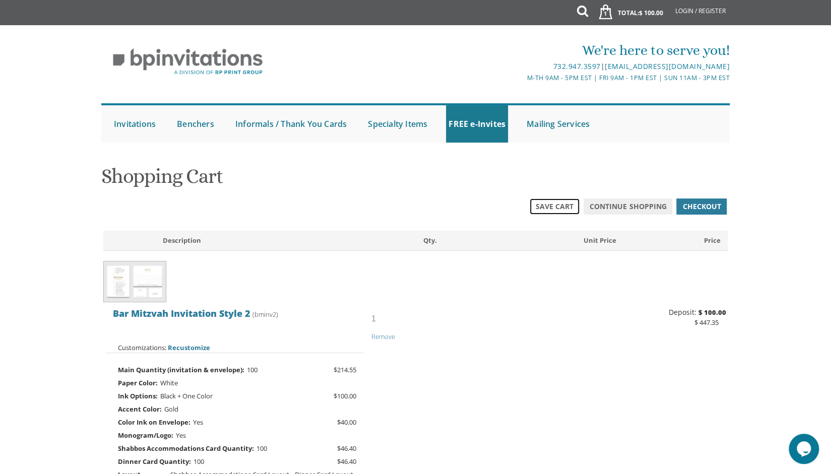
click at [558, 209] on span "Save Cart" at bounding box center [555, 207] width 38 height 10
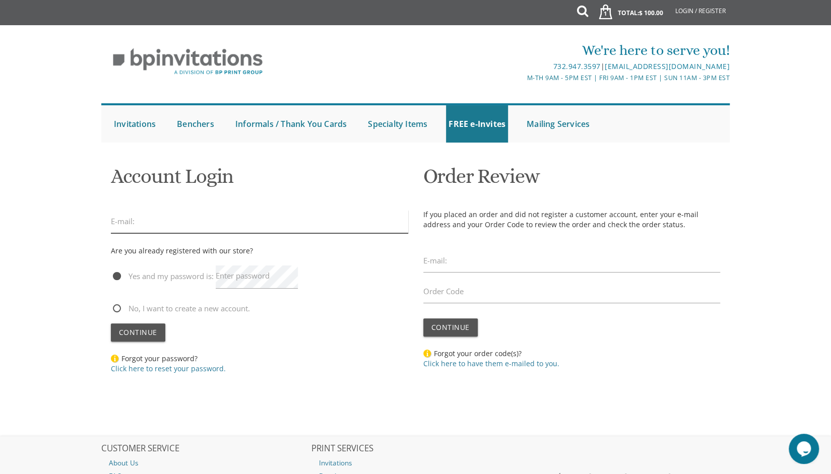
click at [195, 224] on input "email" at bounding box center [259, 221] width 297 height 23
type input "[EMAIL_ADDRESS][DOMAIN_NAME]"
click at [119, 307] on span "No, I want to create a new account." at bounding box center [180, 308] width 139 height 13
click at [117, 307] on input "No, I want to create a new account." at bounding box center [114, 308] width 7 height 7
radio input "true"
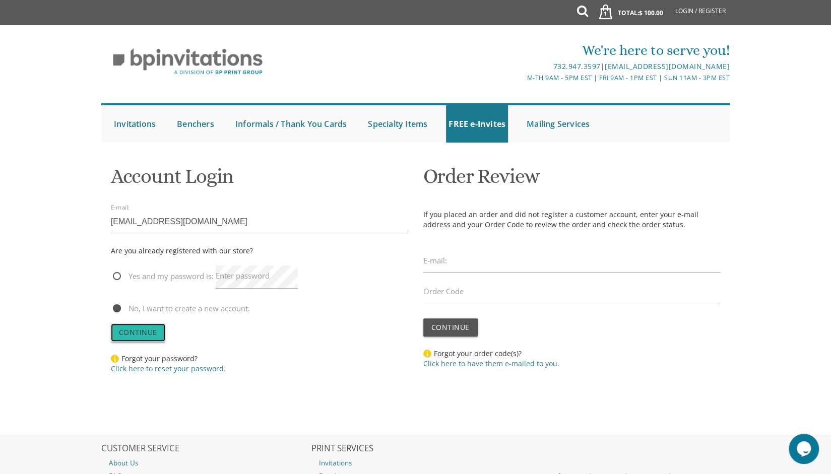
click at [130, 329] on span "Continue" at bounding box center [138, 333] width 38 height 10
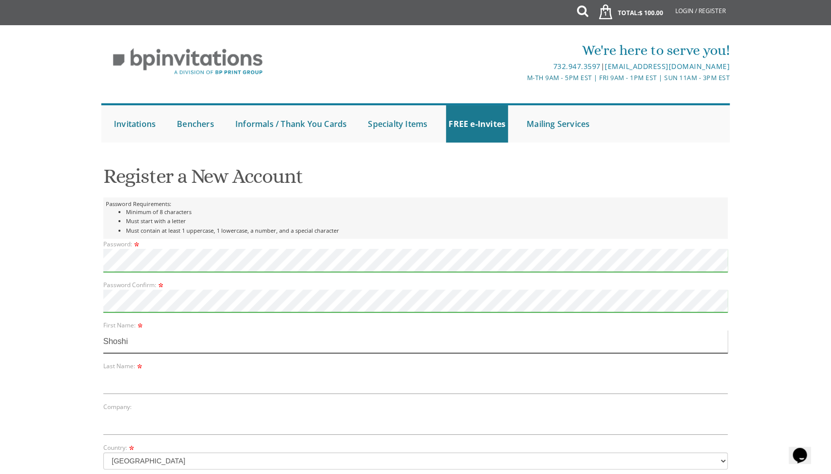
type input "Shoshi"
type input "Malitzky"
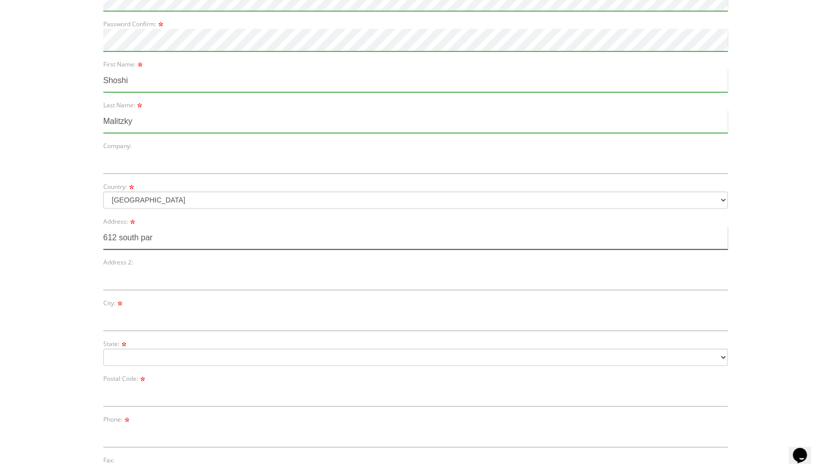
type input "[STREET_ADDRESS]"
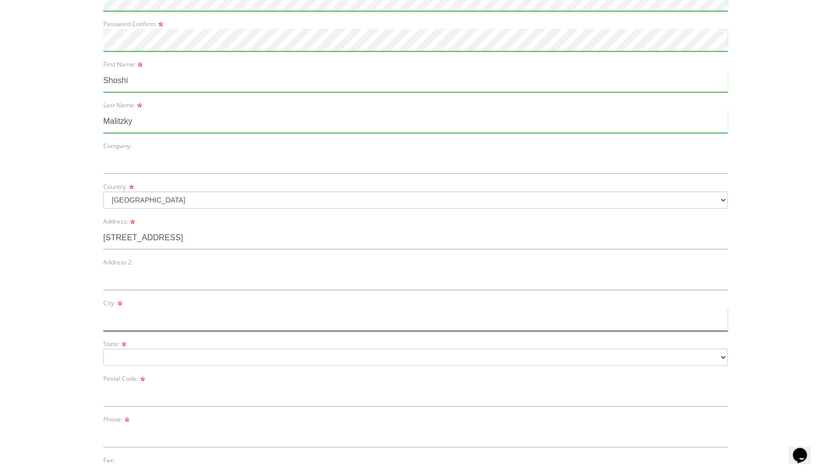
type input "[GEOGRAPHIC_DATA]"
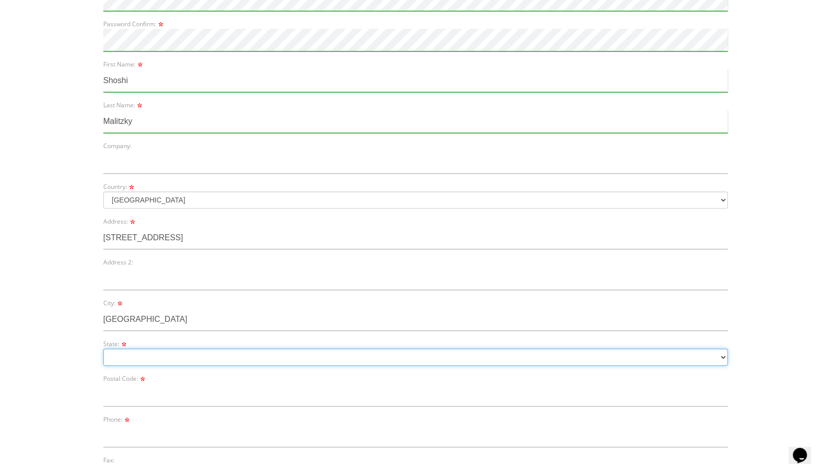
select select "NJ"
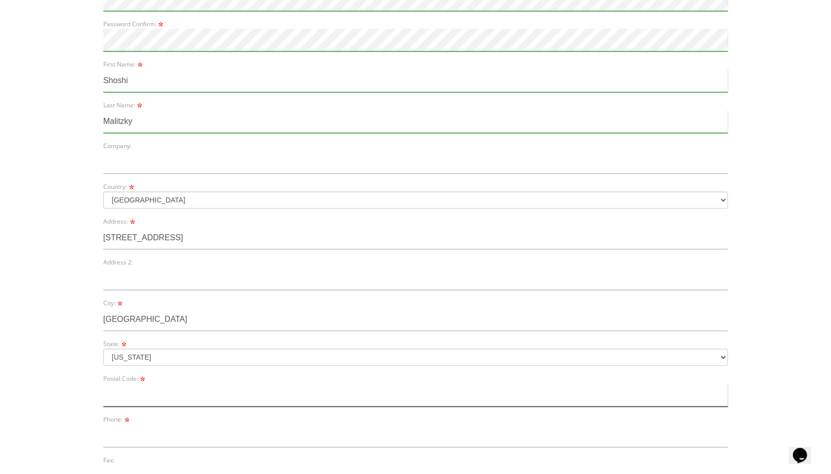
type input "08904"
type input "6467062554"
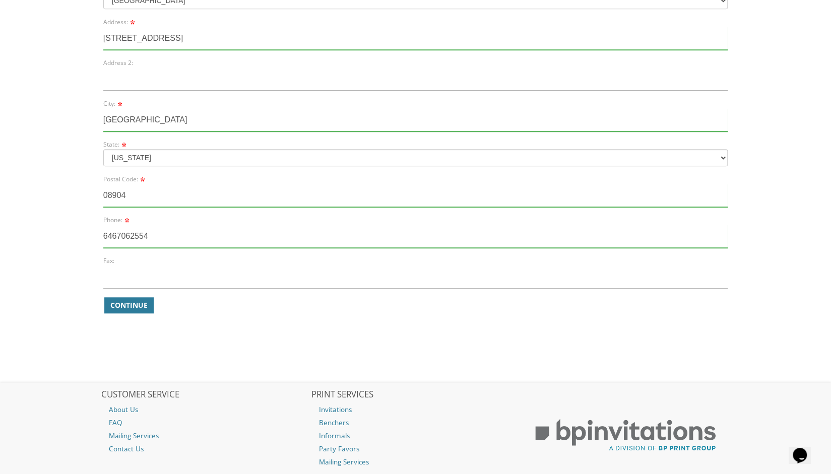
scroll to position [466, 0]
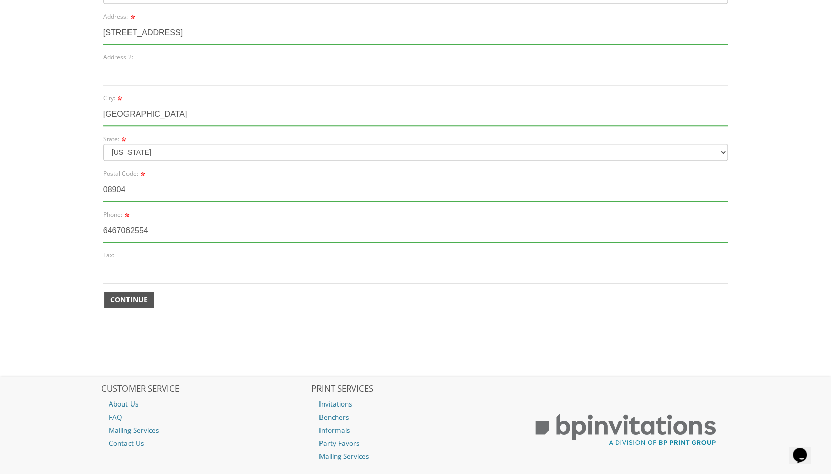
click at [131, 302] on span "Continue" at bounding box center [128, 300] width 37 height 10
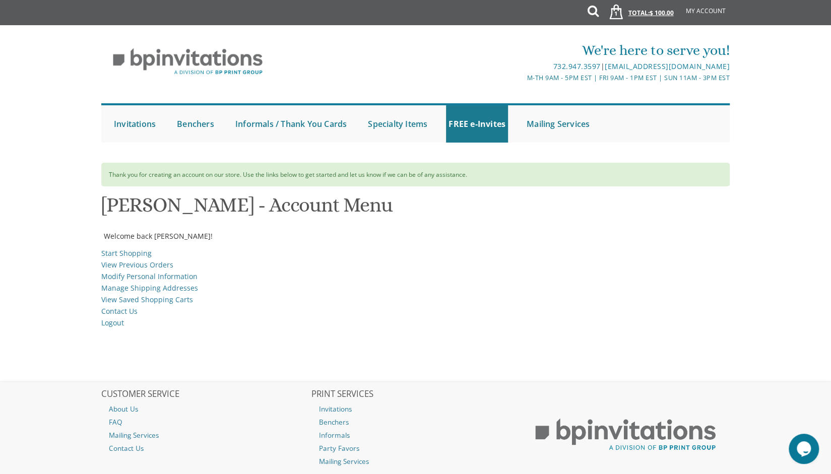
click at [624, 13] on link "1 Total: $ 100.00 $ 100.00" at bounding box center [638, 17] width 81 height 35
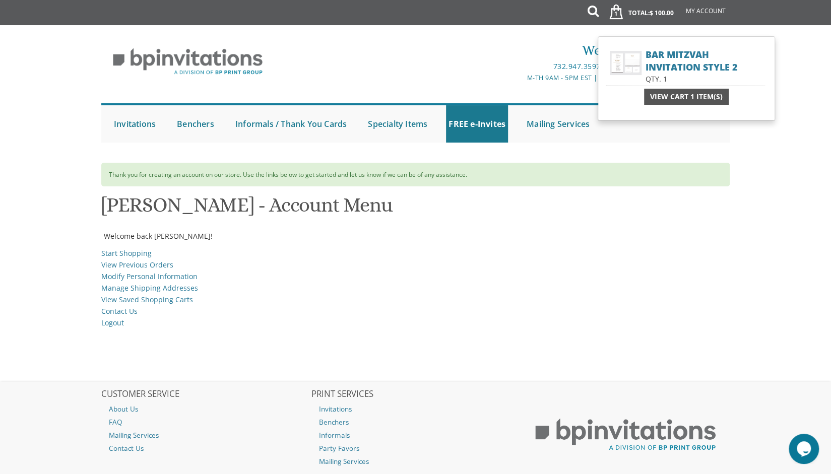
click at [666, 97] on span "View Cart 1 Item(s)" at bounding box center [686, 97] width 73 height 10
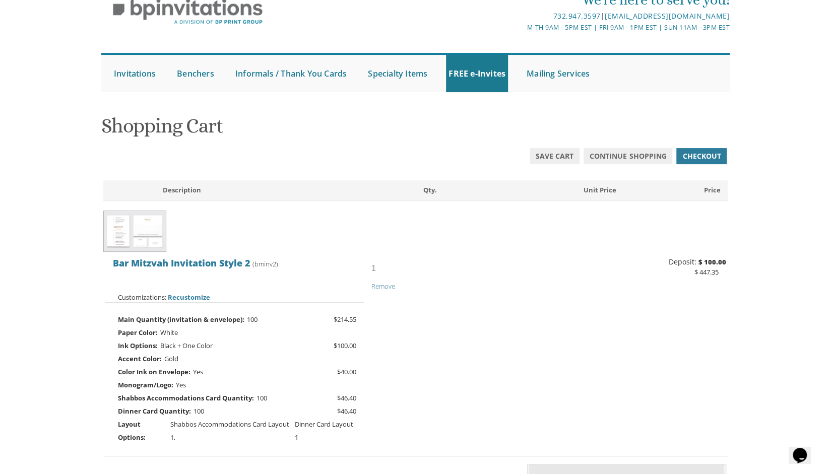
scroll to position [50, 0]
click at [147, 260] on span "Bar Mitzvah Invitation Style 2" at bounding box center [182, 263] width 138 height 12
